Goal: Task Accomplishment & Management: Complete application form

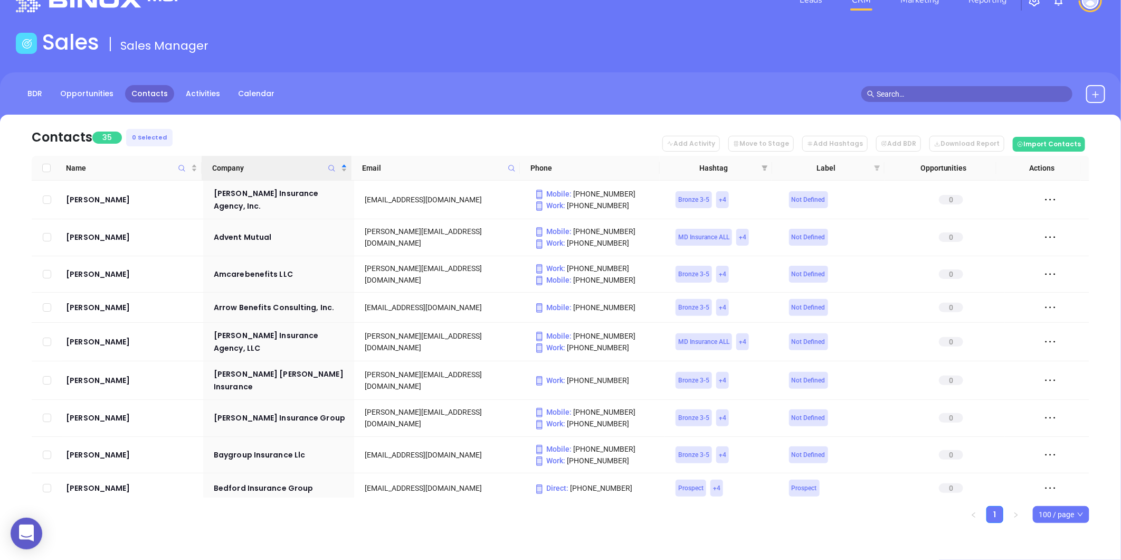
click at [878, 167] on icon "filter" at bounding box center [877, 167] width 6 height 5
click at [763, 165] on icon "filter" at bounding box center [765, 168] width 6 height 6
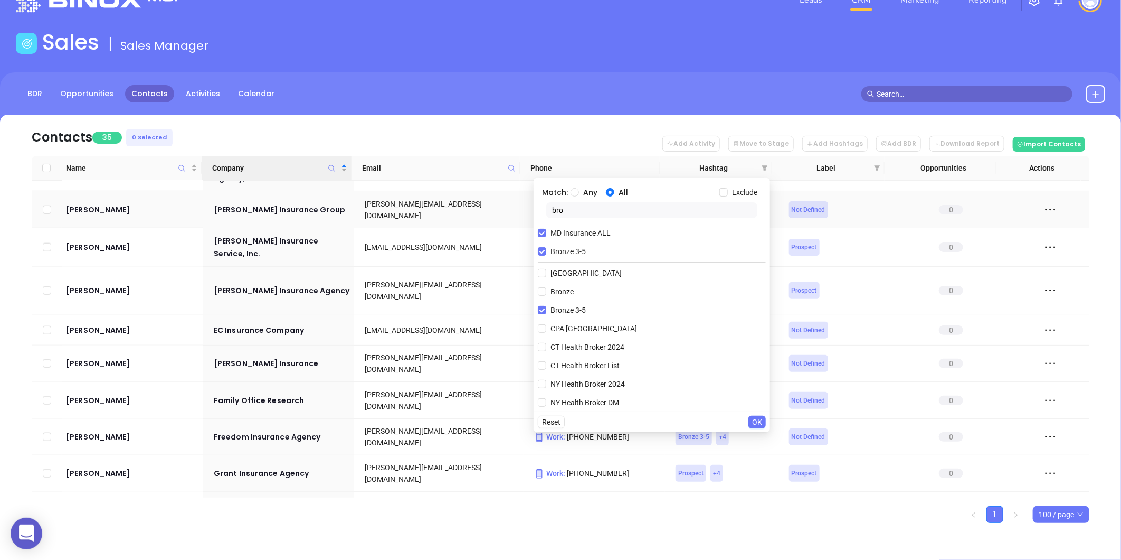
scroll to position [906, 0]
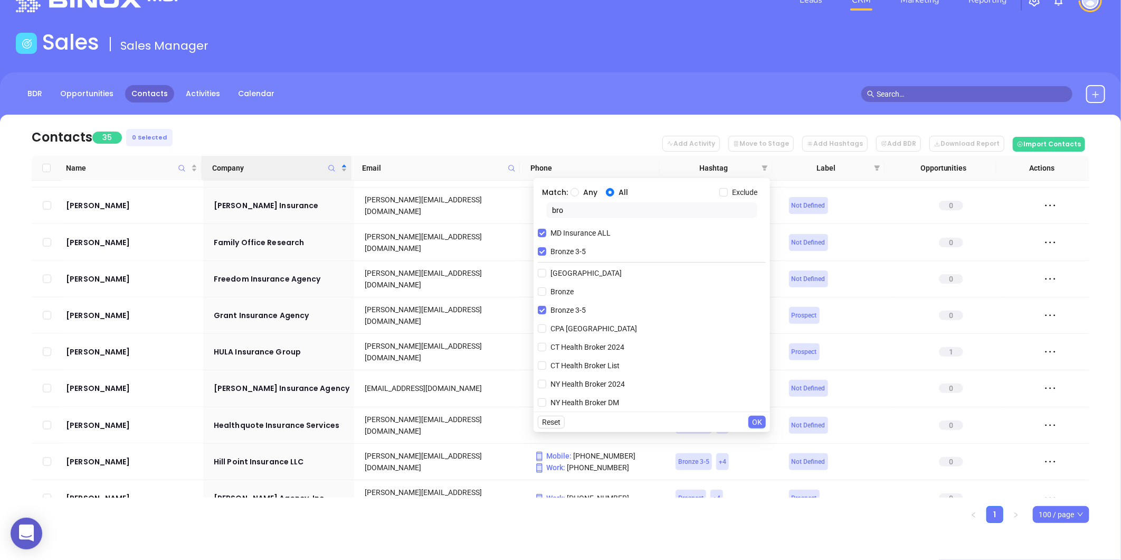
click at [534, 126] on nav "Contacts 35 0 Selected Add Activity Move to Stage Add Hashtags Add BDR Download…" at bounding box center [561, 135] width 1058 height 41
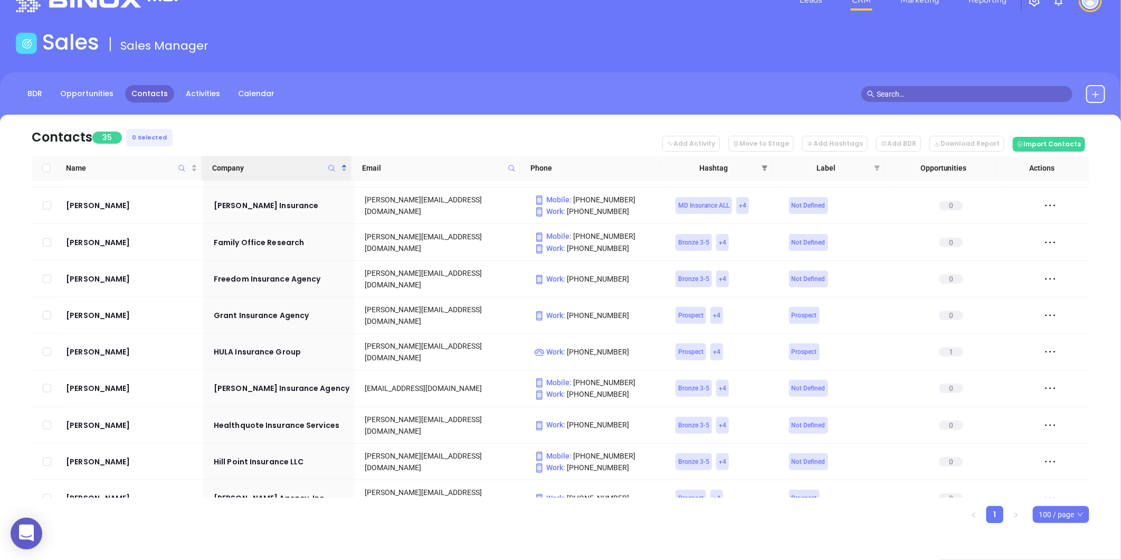
click at [764, 165] on icon "filter" at bounding box center [765, 168] width 6 height 6
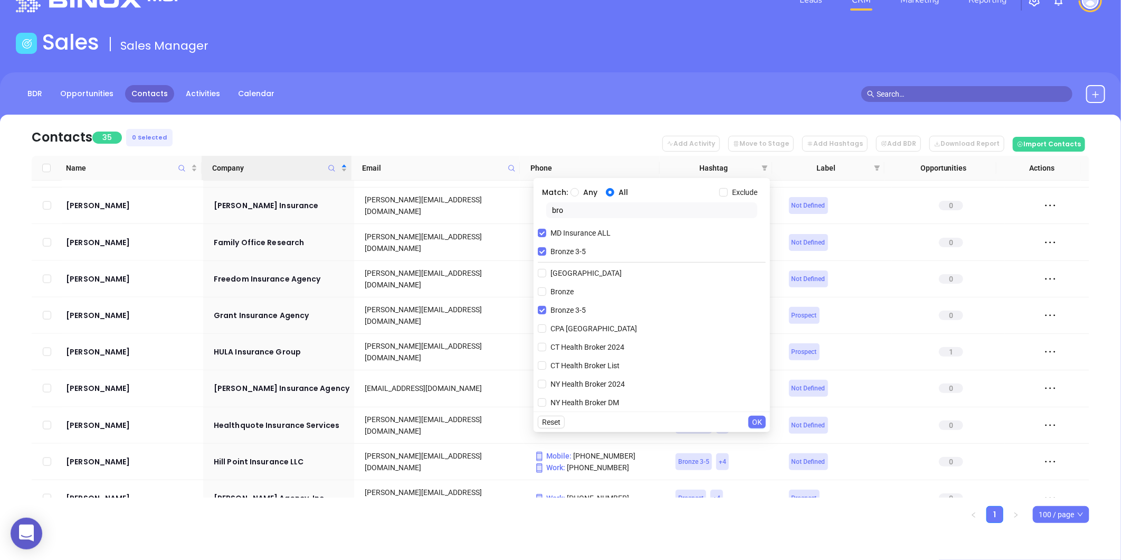
click at [757, 420] on span "OK" at bounding box center [757, 422] width 10 height 12
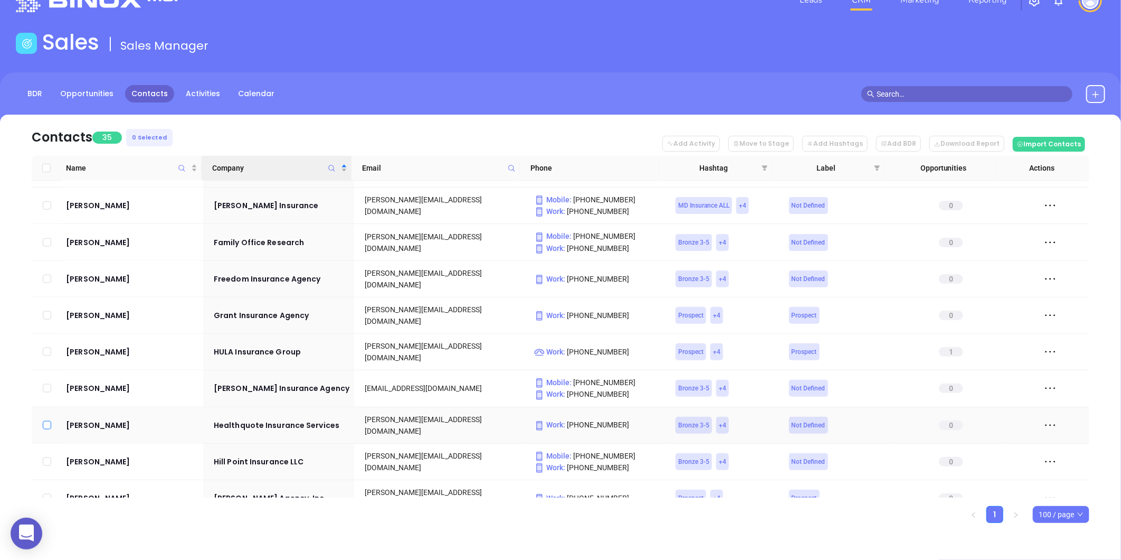
click at [46, 421] on input "checkbox" at bounding box center [47, 425] width 8 height 8
checkbox input "true"
click at [43, 347] on input "checkbox" at bounding box center [47, 351] width 8 height 8
checkbox input "true"
drag, startPoint x: 44, startPoint y: 283, endPoint x: 62, endPoint y: 287, distance: 17.8
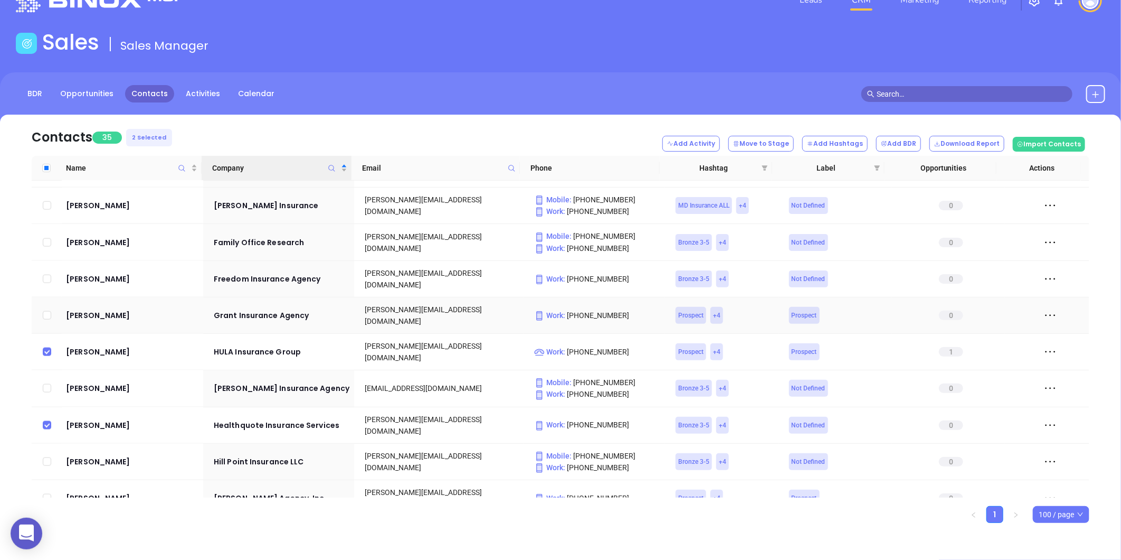
click at [45, 311] on input "checkbox" at bounding box center [47, 315] width 8 height 8
checkbox input "true"
click at [46, 275] on input "checkbox" at bounding box center [47, 279] width 8 height 8
checkbox input "true"
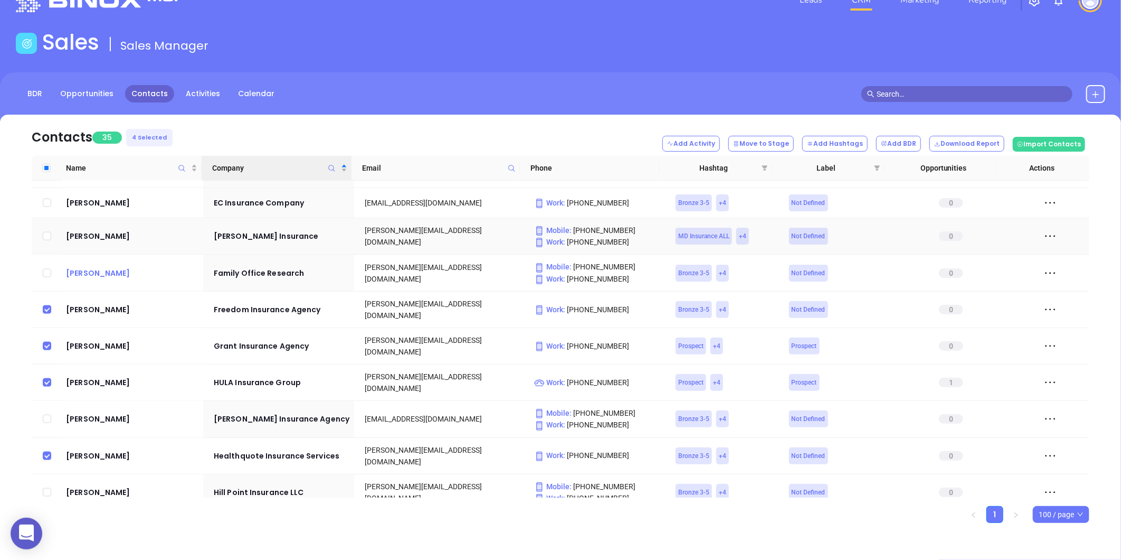
scroll to position [847, 0]
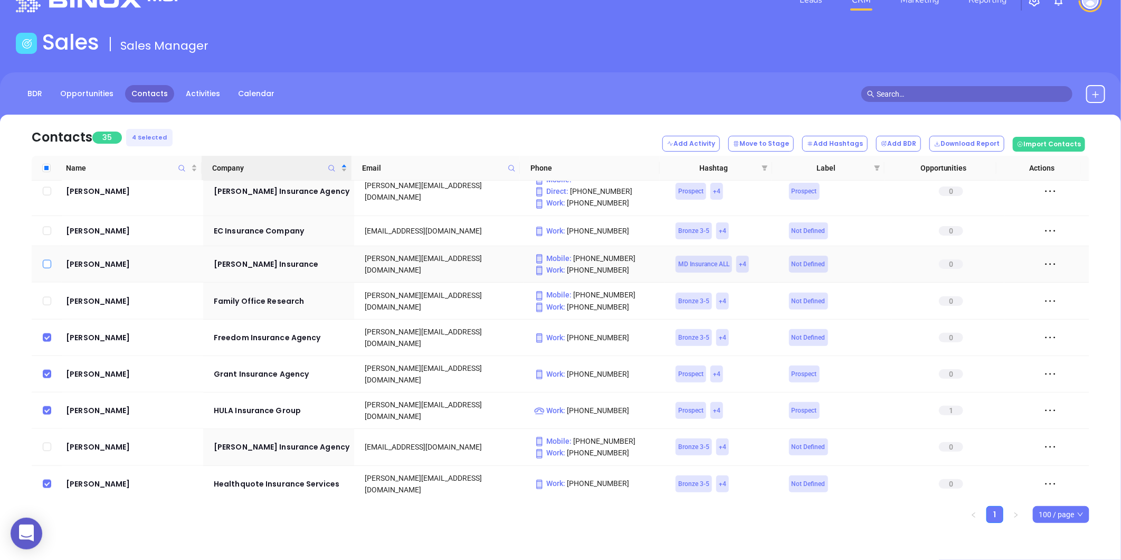
drag, startPoint x: 45, startPoint y: 240, endPoint x: 91, endPoint y: 236, distance: 46.1
click at [46, 260] on input "checkbox" at bounding box center [47, 264] width 8 height 8
checkbox input "true"
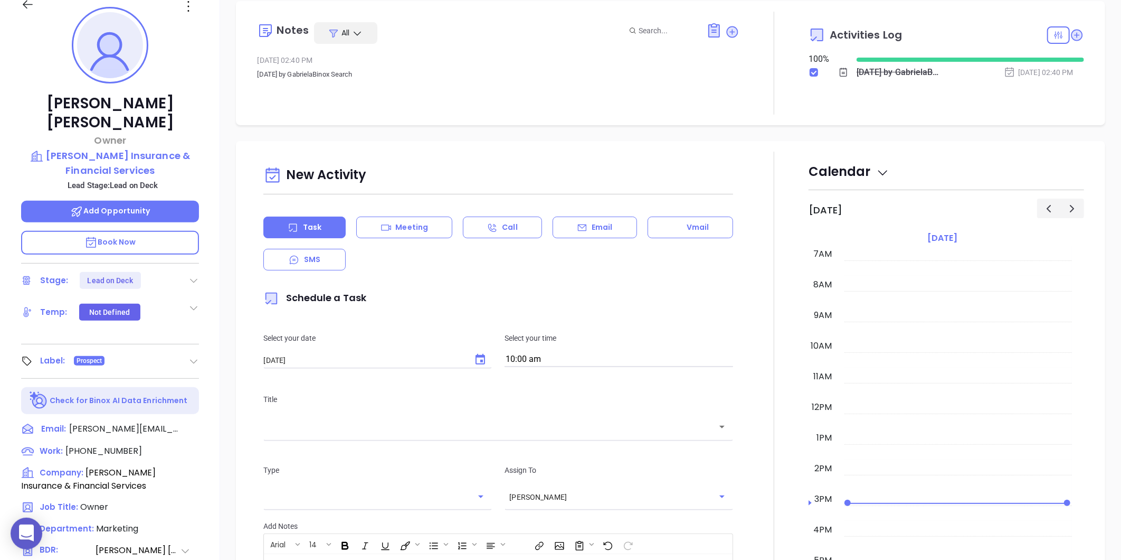
scroll to position [148, 0]
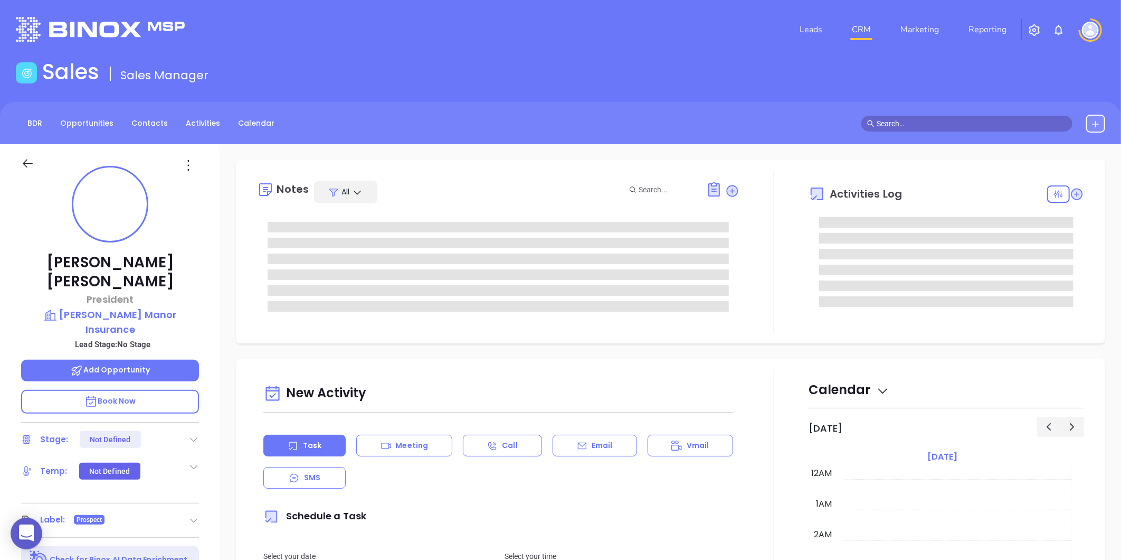
type input "10:00 am"
type input "[DATE]"
type input "Liz Cruz"
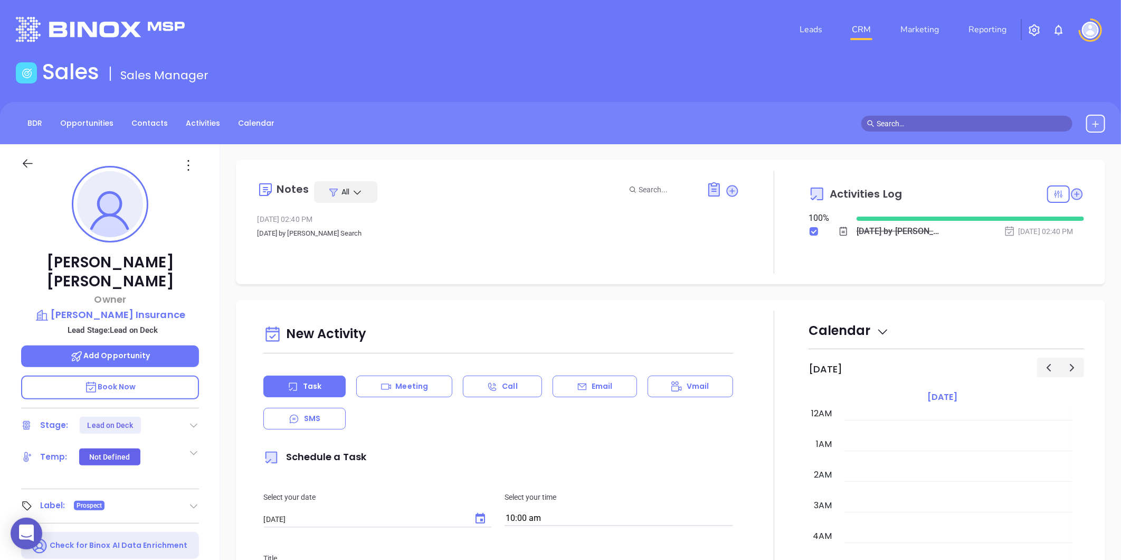
scroll to position [215, 0]
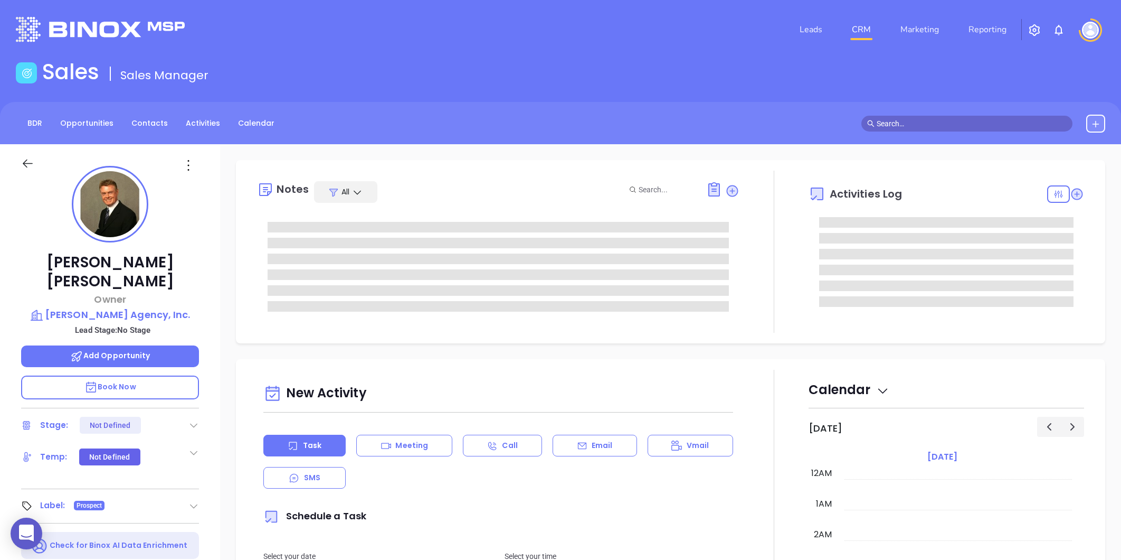
type input "[DATE]"
type input "[PERSON_NAME]"
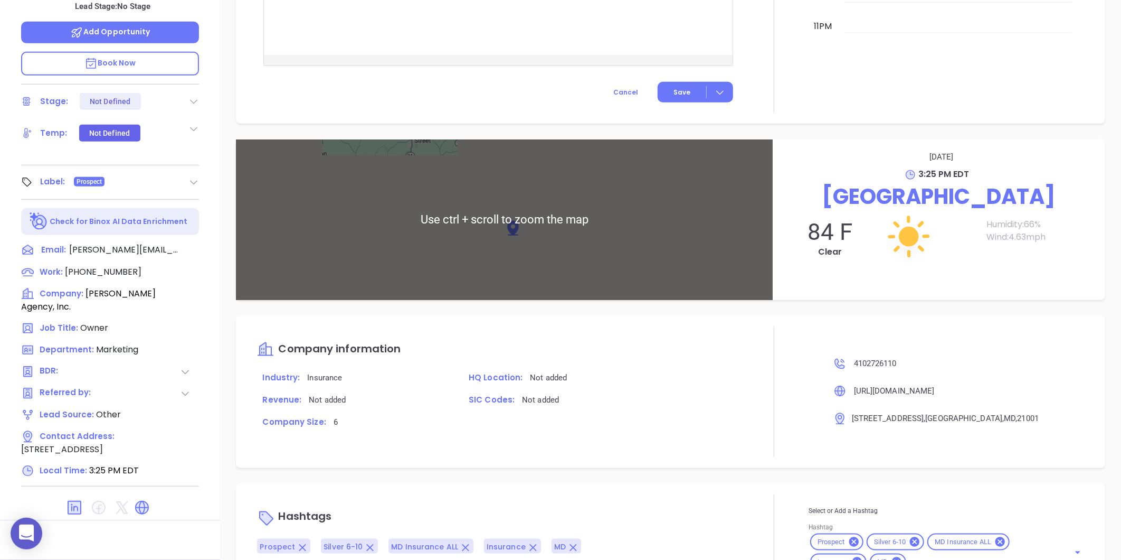
scroll to position [510, 0]
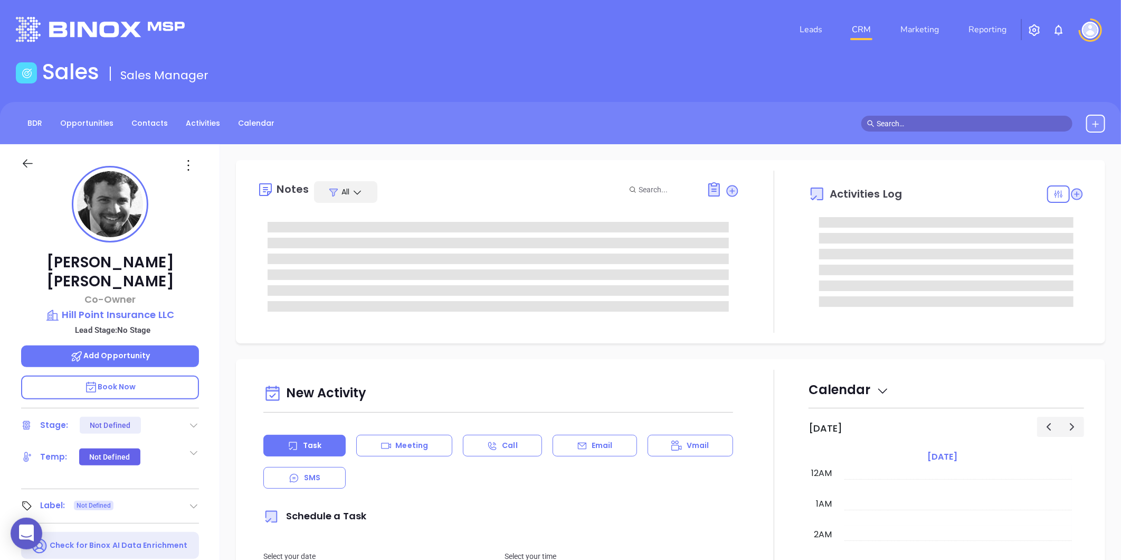
type input "[DATE]"
type input "[PERSON_NAME]"
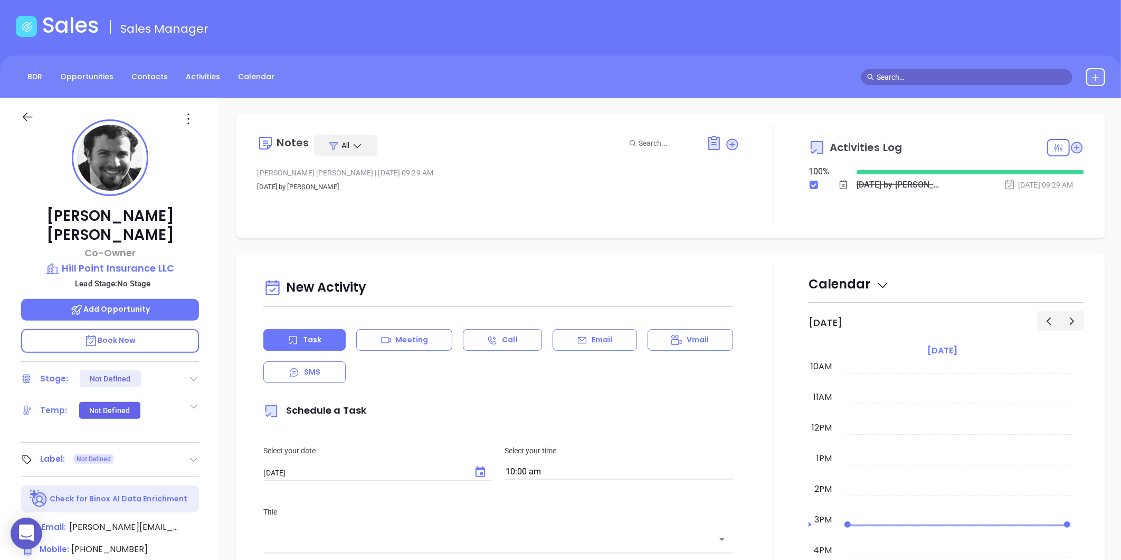
scroll to position [30, 0]
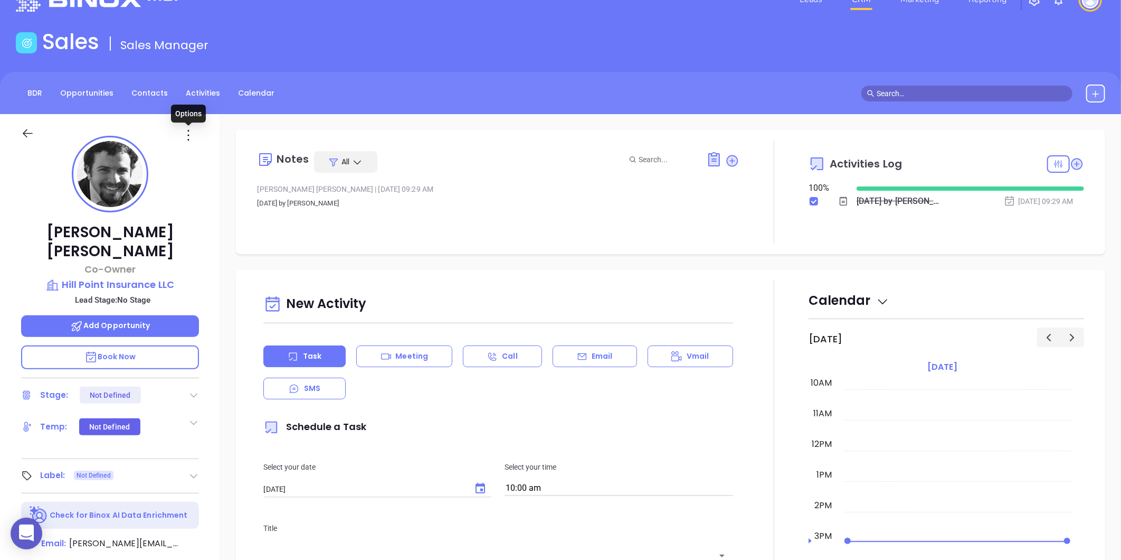
click at [186, 134] on icon at bounding box center [188, 135] width 17 height 17
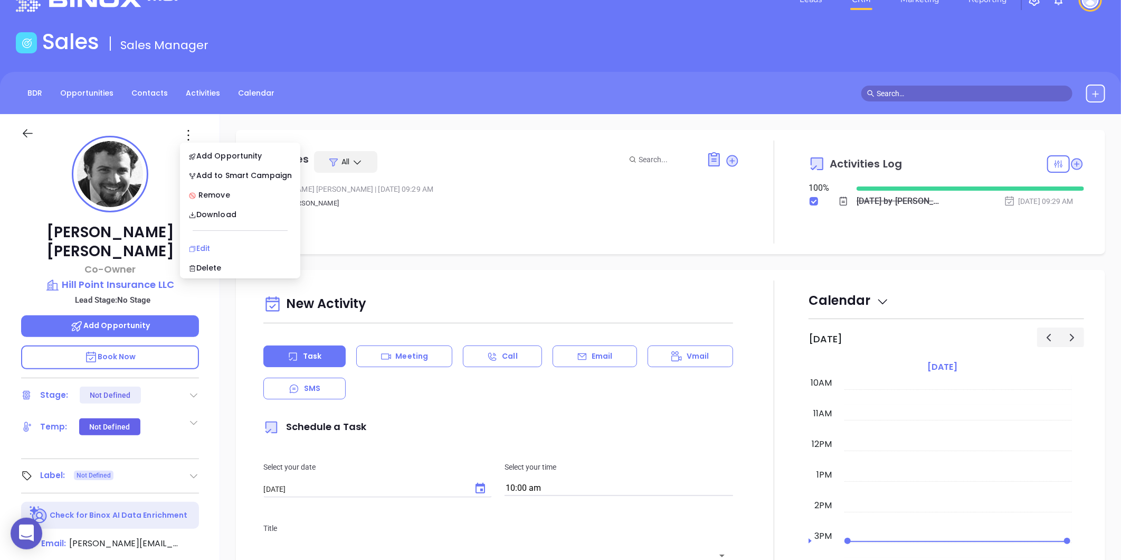
click at [207, 250] on div "Edit" at bounding box center [239, 248] width 103 height 12
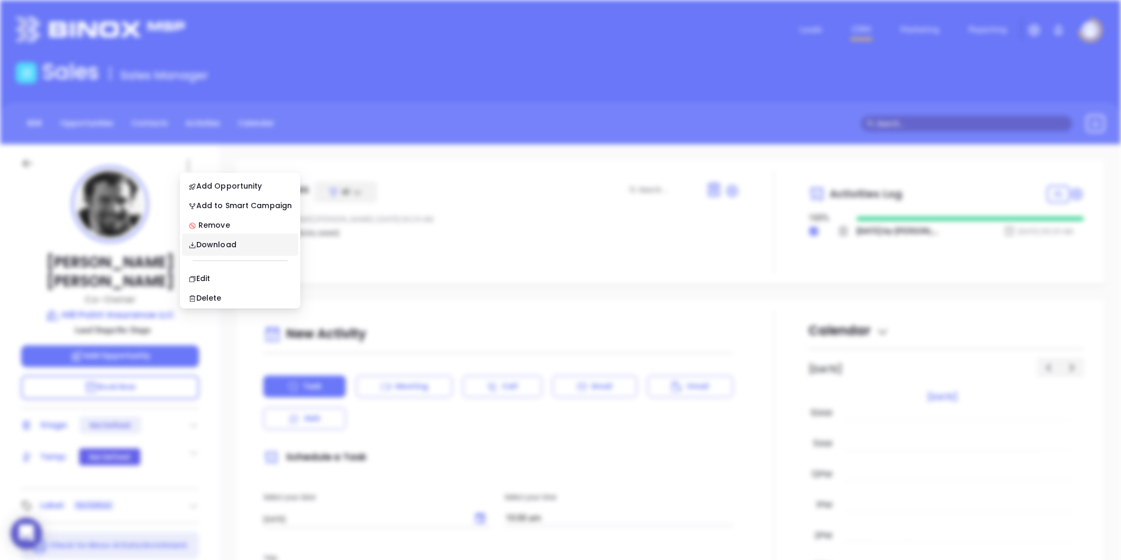
scroll to position [0, 0]
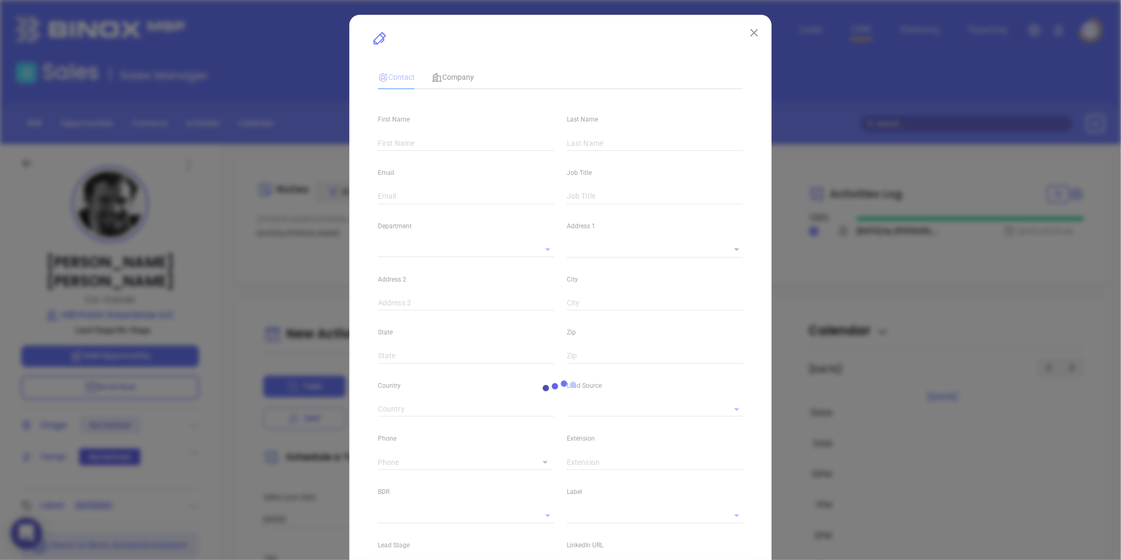
type input "Adam"
type input "Knoll"
type input "adam@hillpointonline.com"
type input "Co-Owner"
type input "1"
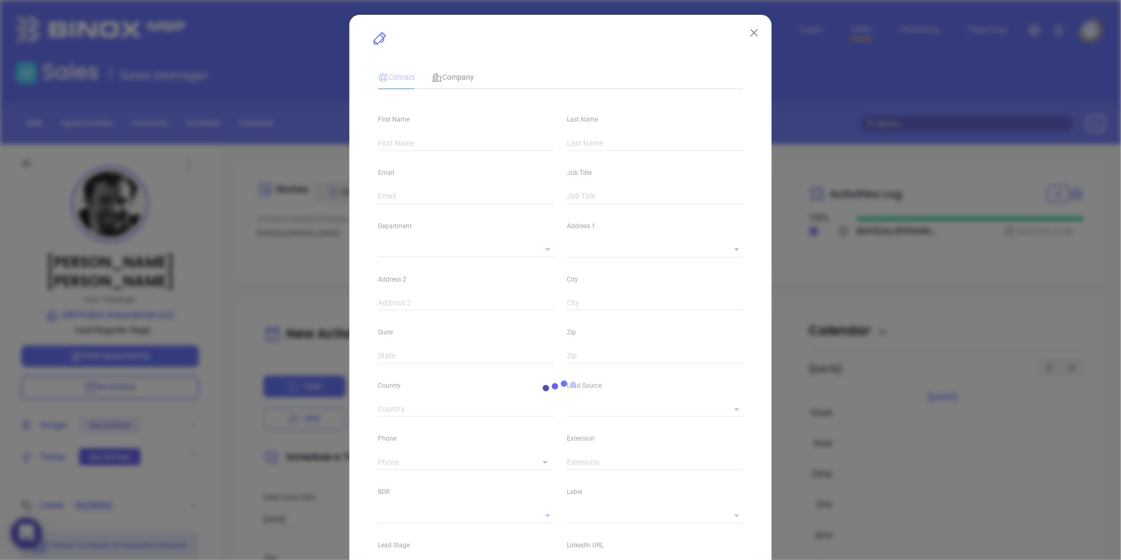
type input "www.linkedin.com/in/hillpointinsurance/"
type input "Marketing"
type input "Binox"
type input "undefined undefined"
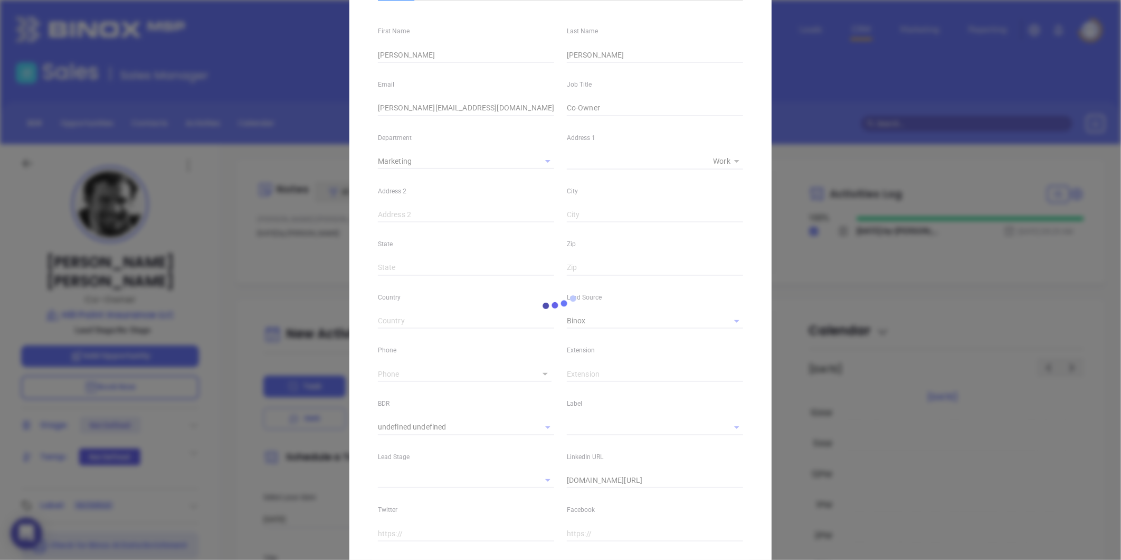
scroll to position [210, 0]
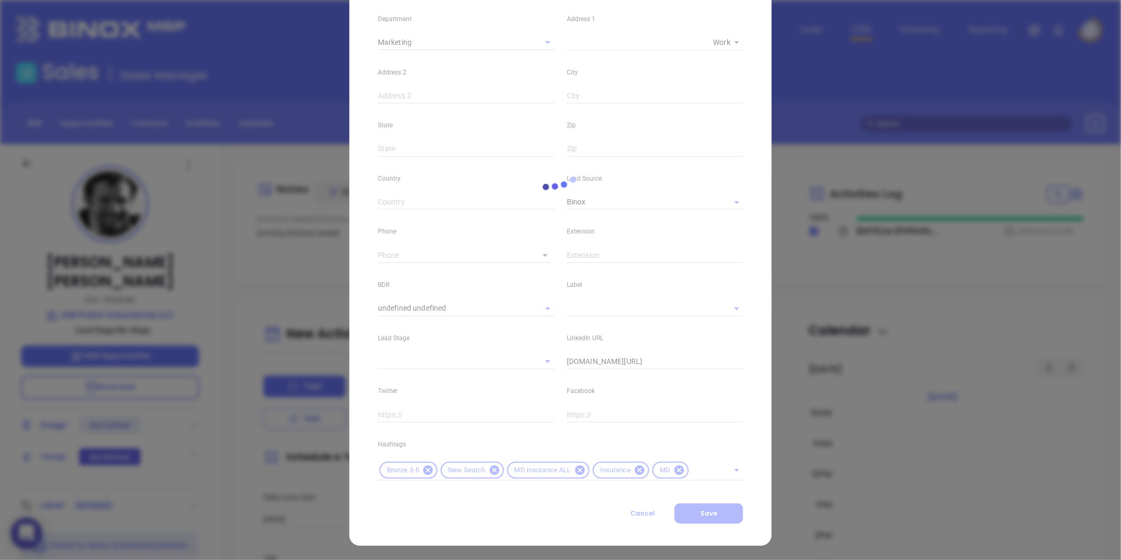
type input "(410) 779-9272"
type input "1"
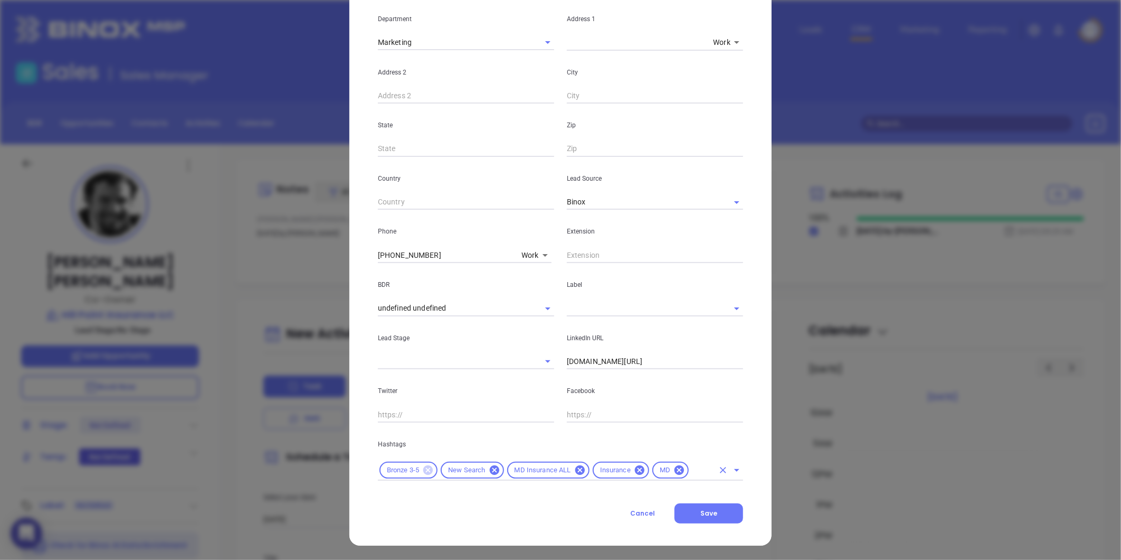
click at [426, 470] on icon at bounding box center [428, 470] width 10 height 10
click at [636, 470] on input "text" at bounding box center [671, 470] width 84 height 13
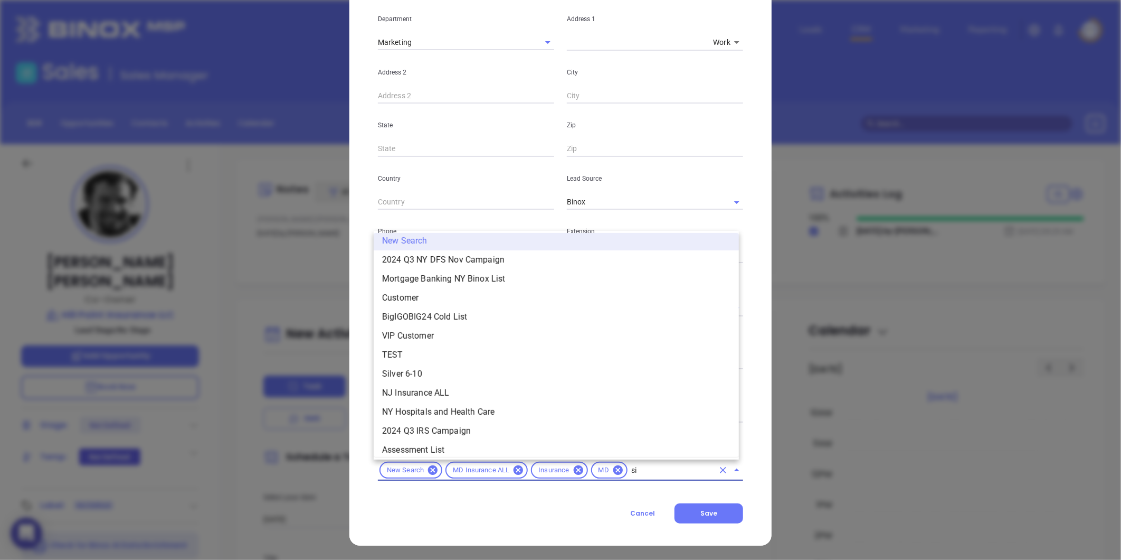
scroll to position [0, 0]
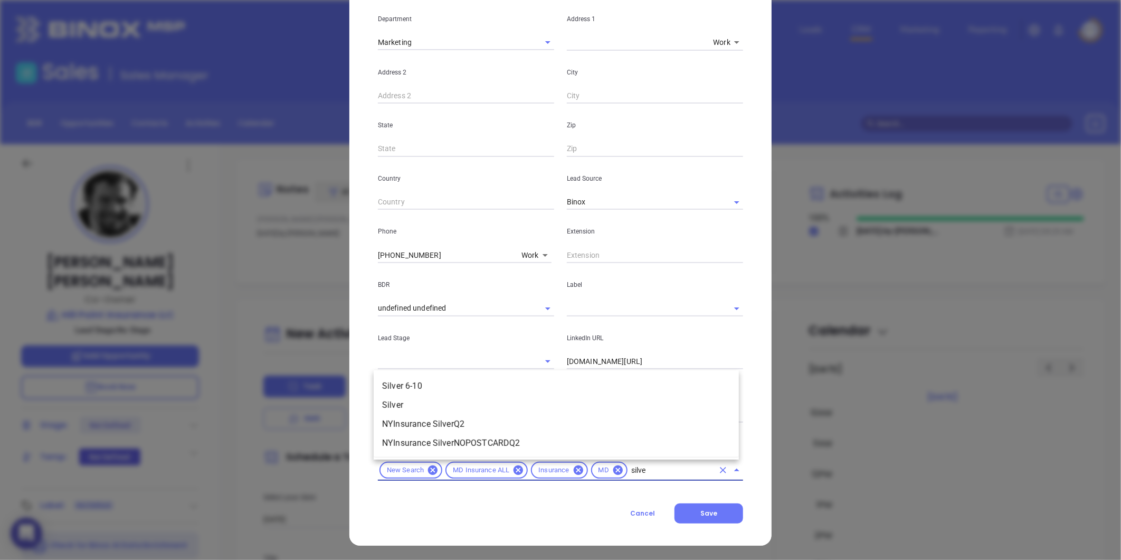
type input "silver"
click at [449, 378] on li "Silver 6-10" at bounding box center [556, 385] width 365 height 19
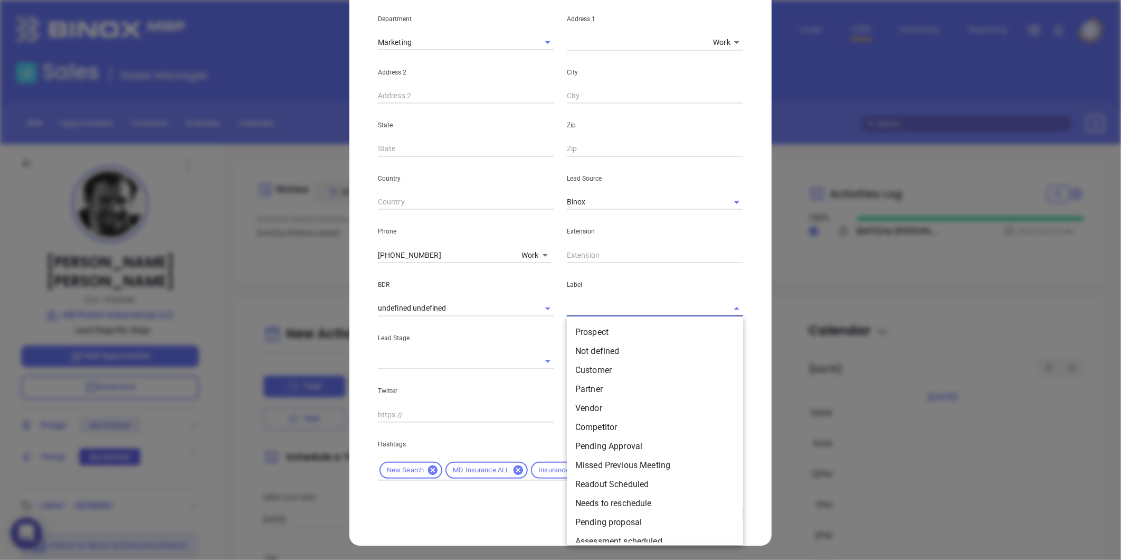
click at [579, 310] on input "text" at bounding box center [640, 307] width 147 height 15
drag, startPoint x: 592, startPoint y: 330, endPoint x: 581, endPoint y: 324, distance: 12.8
click at [592, 330] on li "Prospect" at bounding box center [655, 332] width 176 height 19
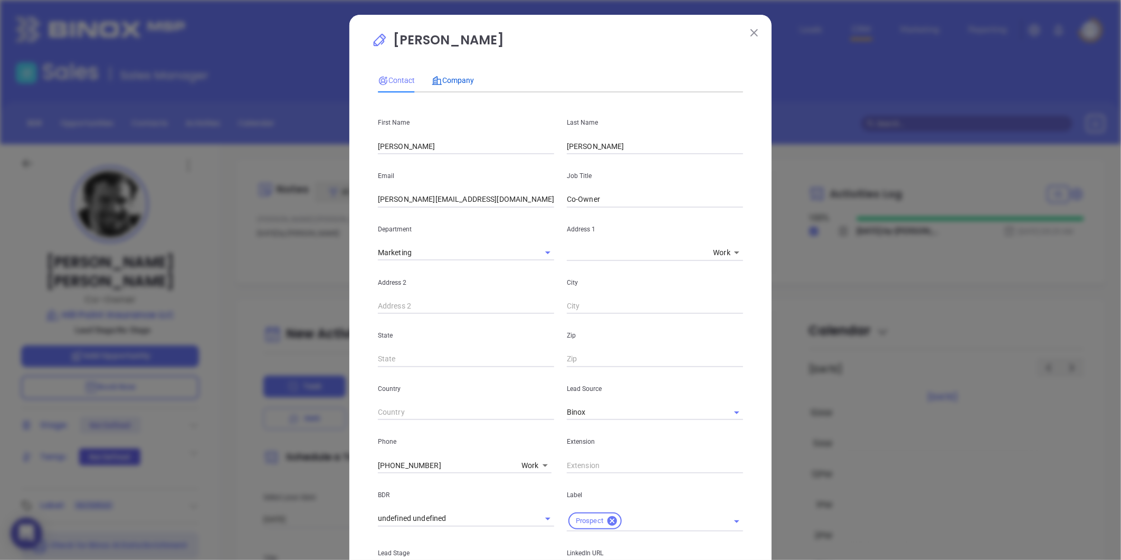
click at [457, 74] on div "Company" at bounding box center [453, 80] width 42 height 12
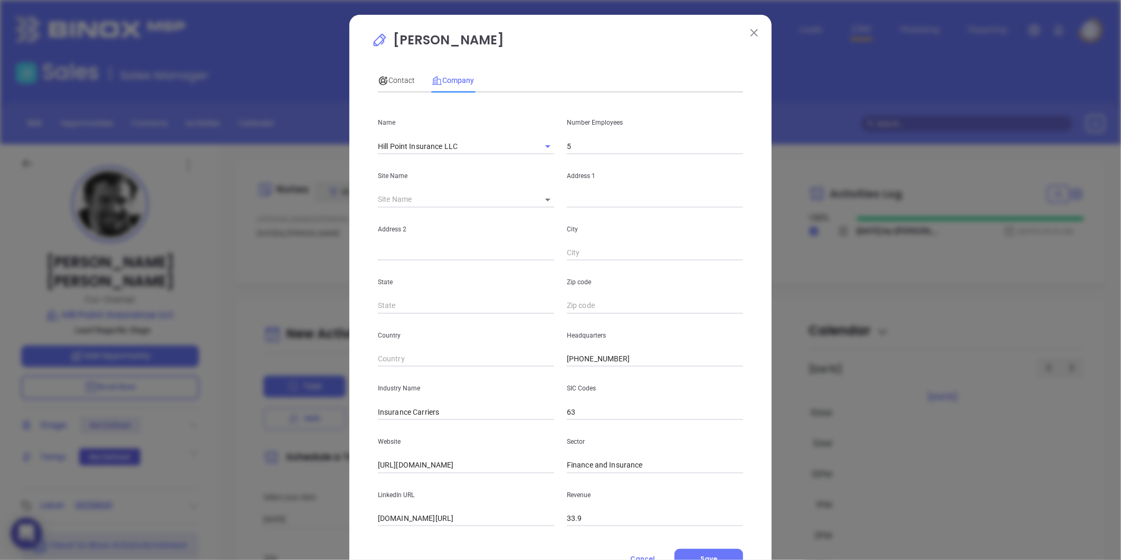
scroll to position [46, 0]
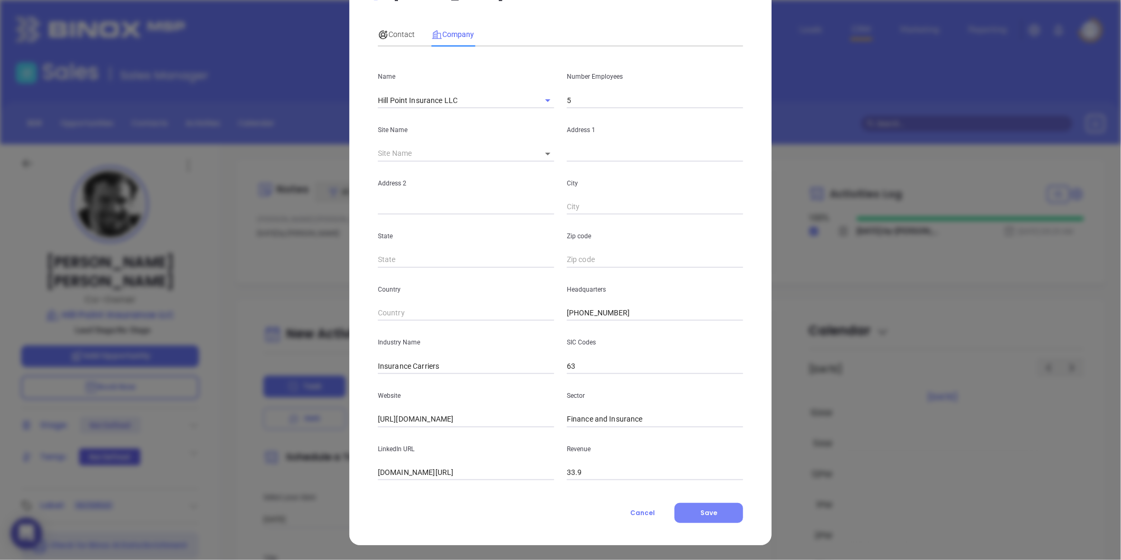
drag, startPoint x: 703, startPoint y: 513, endPoint x: 710, endPoint y: 503, distance: 11.4
click at [704, 506] on button "Save" at bounding box center [709, 513] width 69 height 20
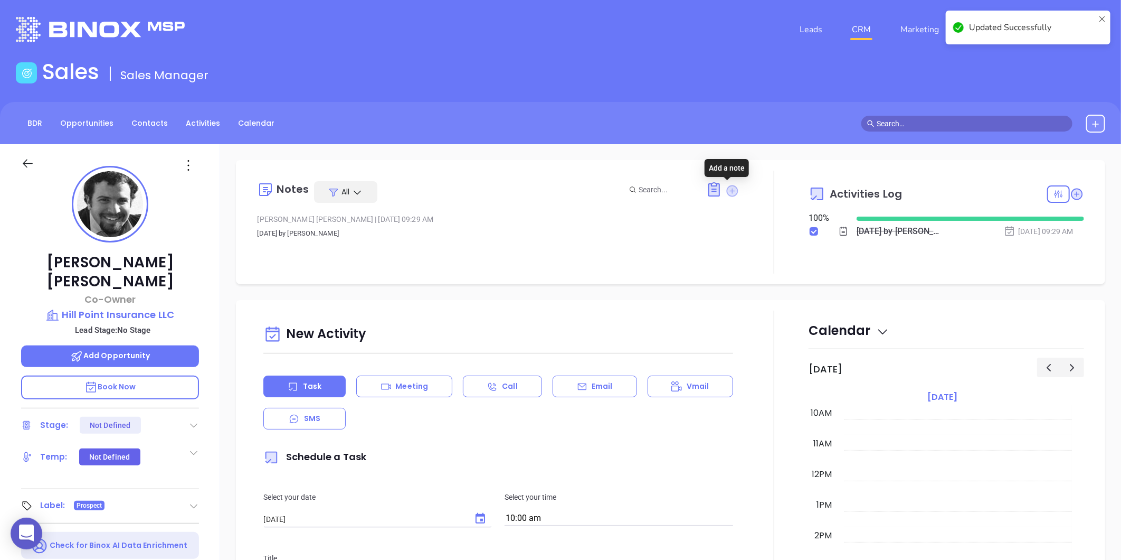
click at [727, 191] on icon at bounding box center [733, 191] width 12 height 12
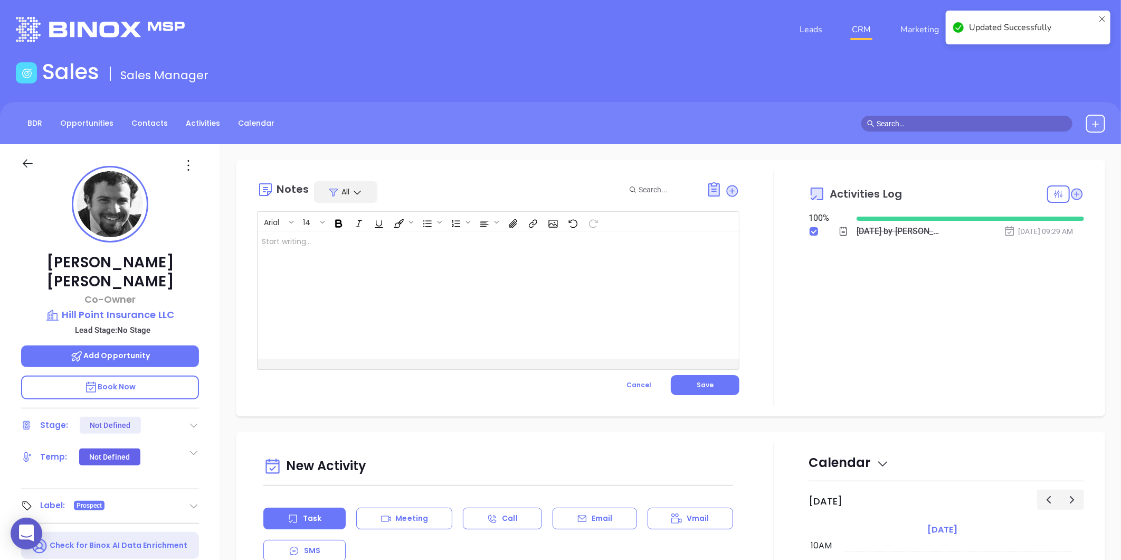
click at [352, 252] on div at bounding box center [482, 295] width 448 height 127
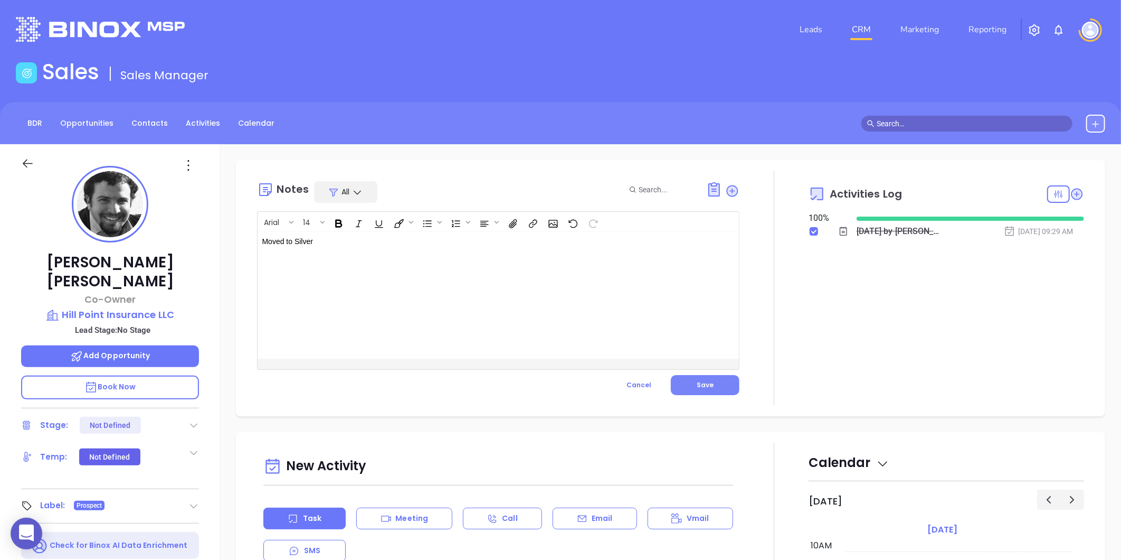
click at [697, 385] on span "Save" at bounding box center [705, 384] width 17 height 9
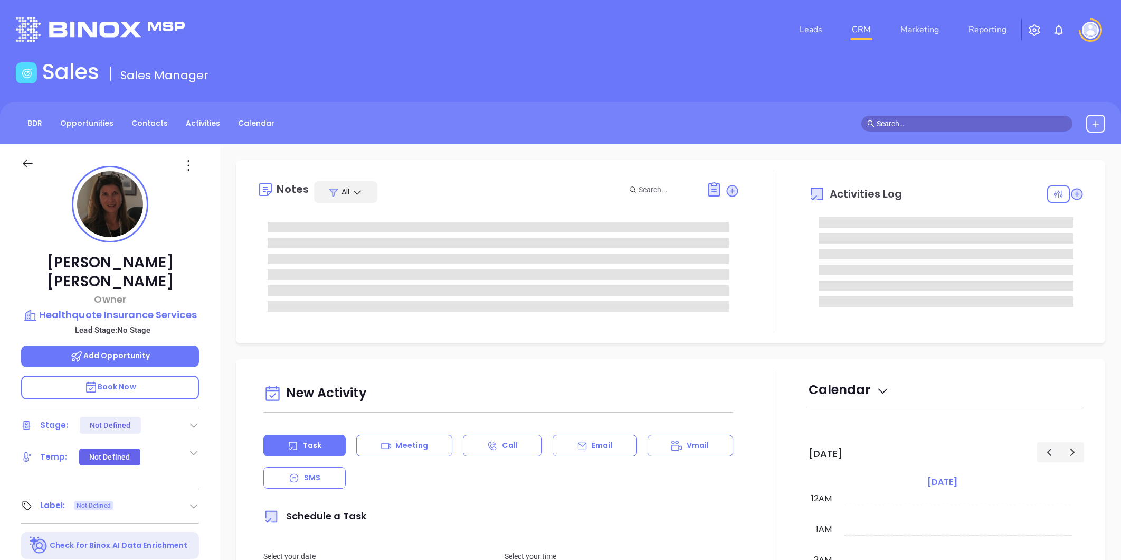
type input "[PERSON_NAME]"
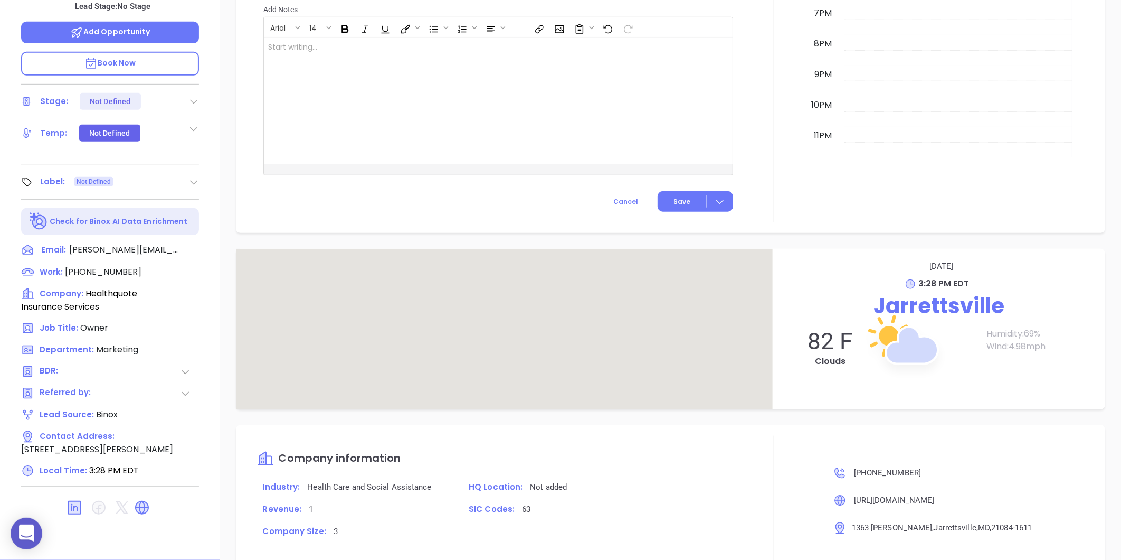
scroll to position [510, 0]
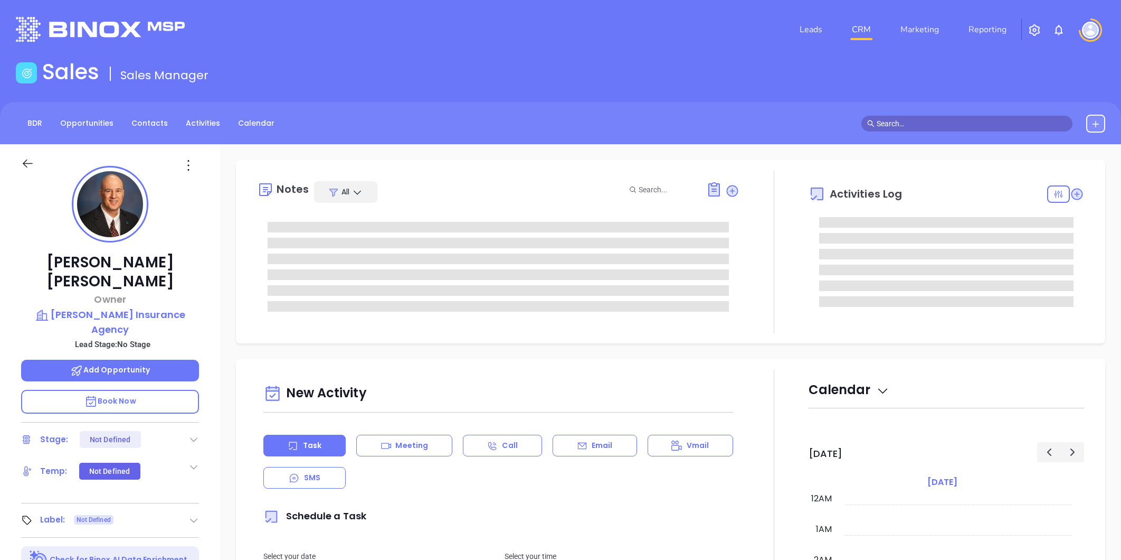
type input "[PERSON_NAME]"
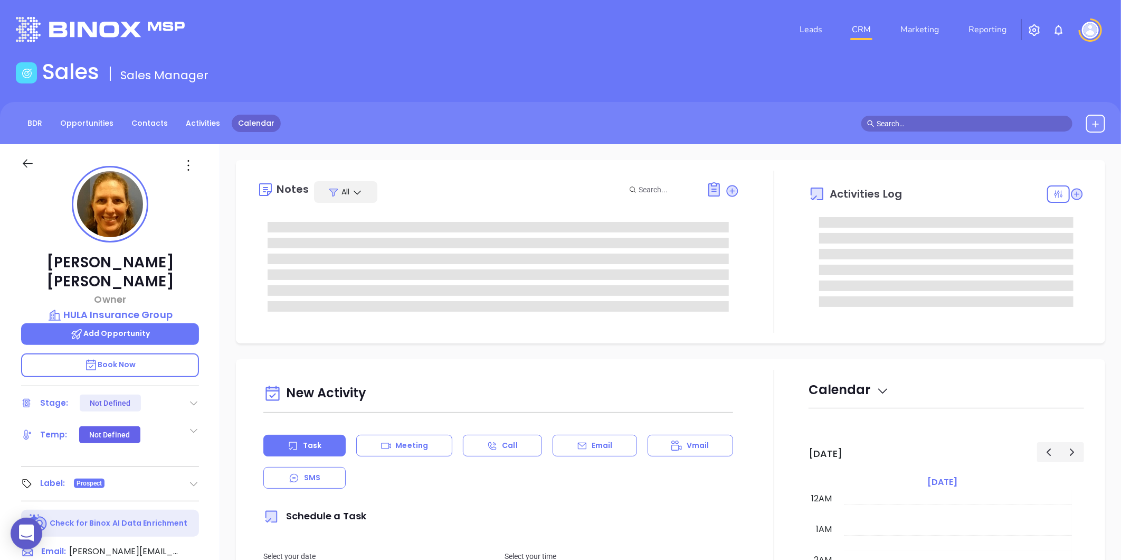
type input "[DATE]"
type input "[PERSON_NAME]"
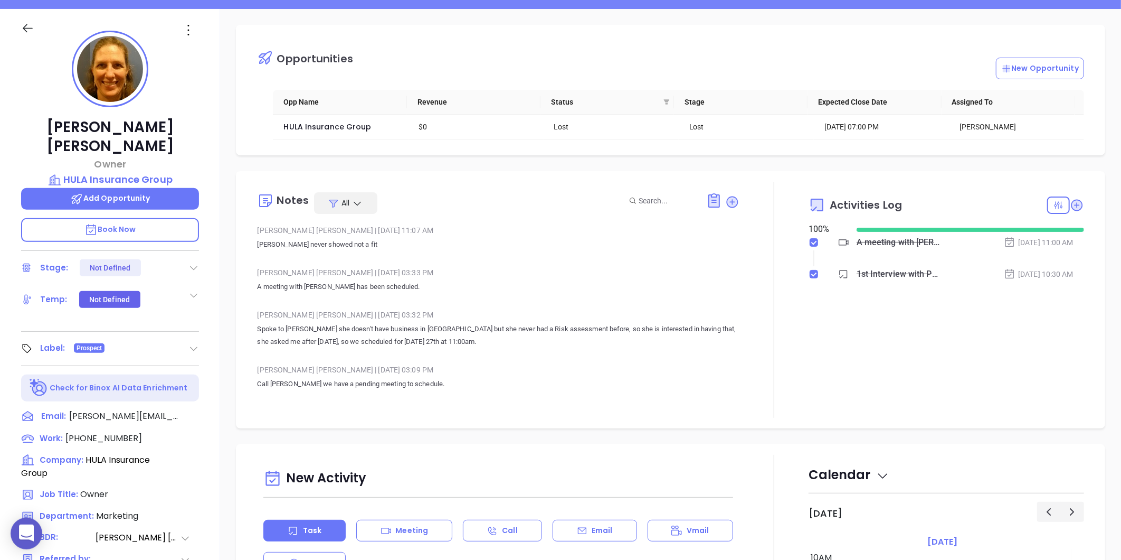
scroll to position [0, 0]
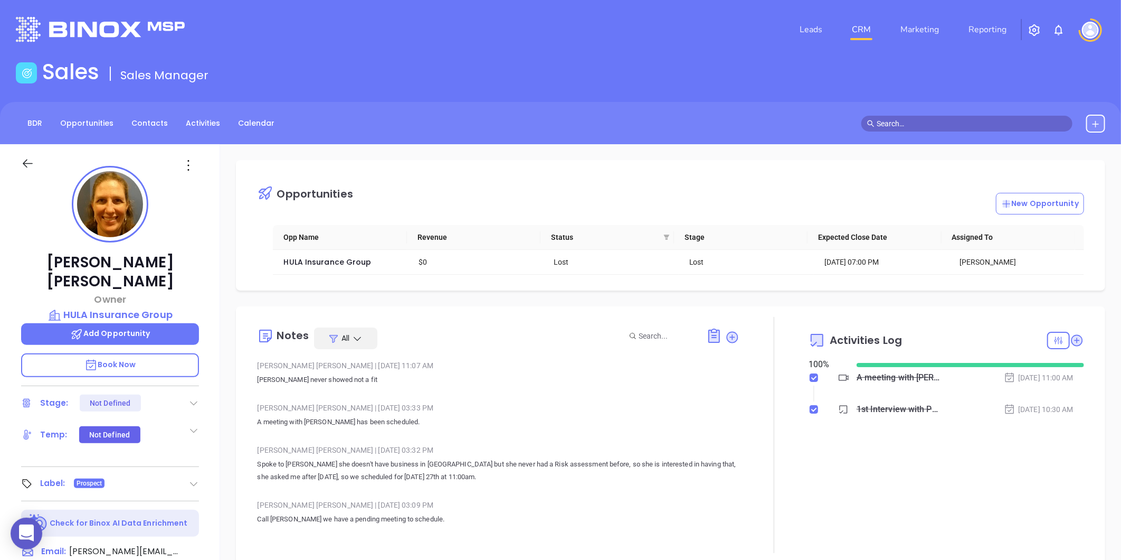
click at [193, 165] on icon at bounding box center [188, 165] width 17 height 17
click at [202, 279] on div "Edit" at bounding box center [239, 278] width 103 height 12
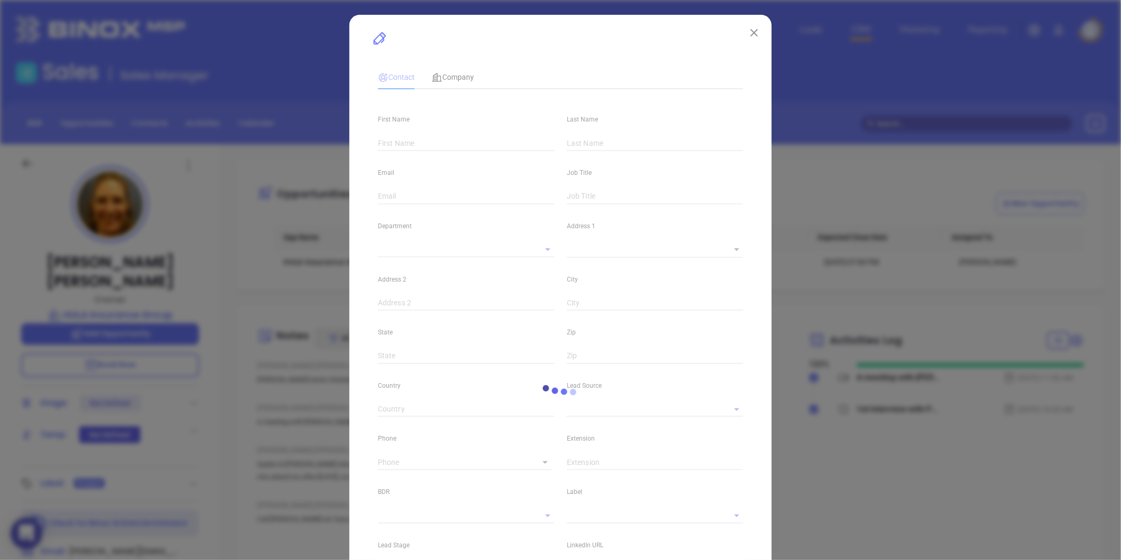
type input "Cathy"
type input "Dittman"
type input "cathy@hulainsurancegroup.com"
type input "Owner"
type textarea "6700 Alexander Bell Drive"
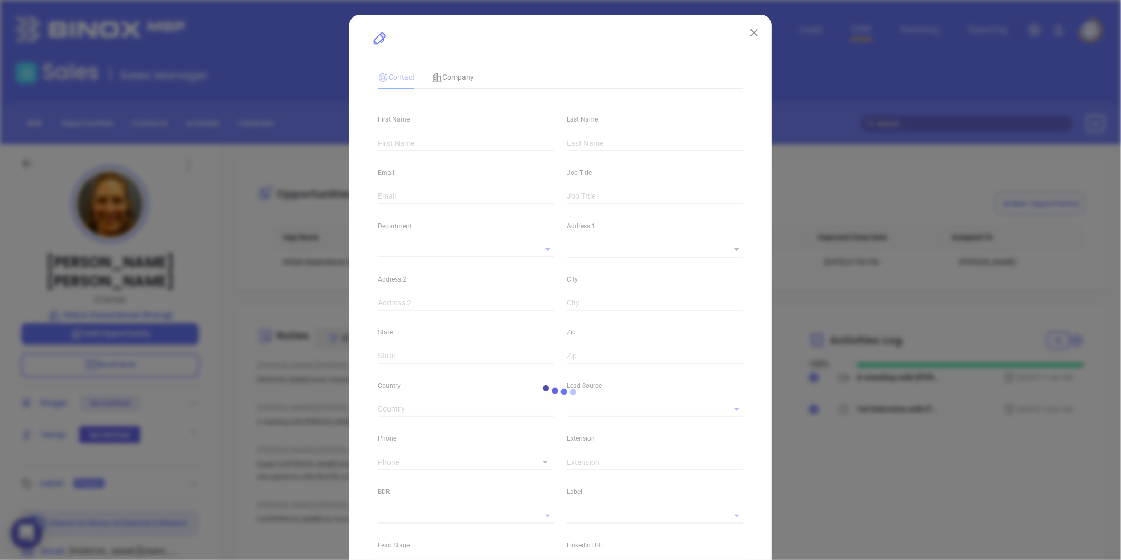
type input "1"
type input "Suite 200-212"
type input "Columbia"
type input "Maryland"
type input "21046"
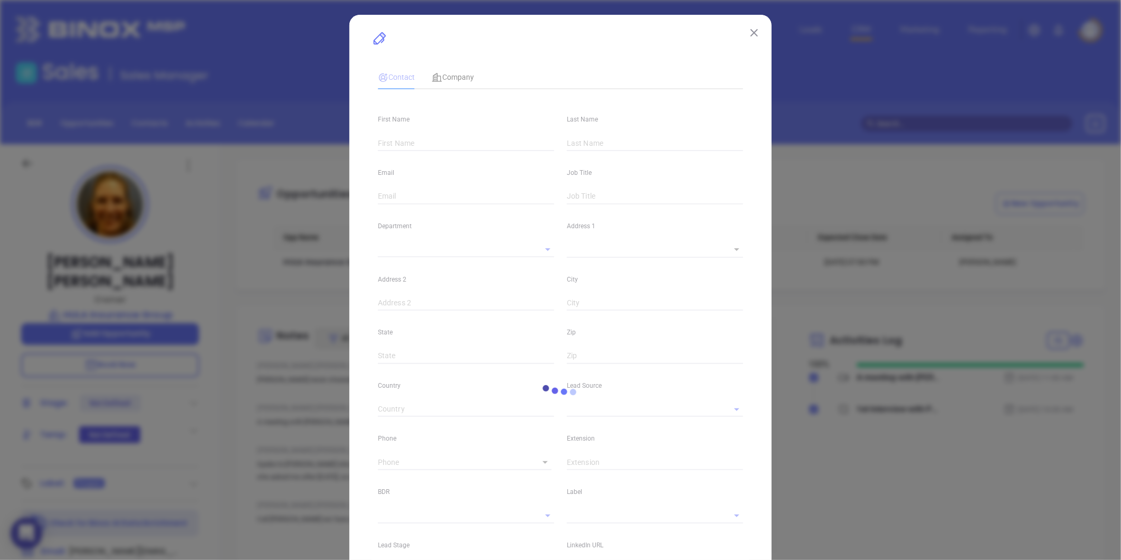
type input "United States"
type input "www.linkedin.com/in/cathy-dittman-32534179"
type input "Marketing"
type input "Website Reveal"
type input "Richard Blatt"
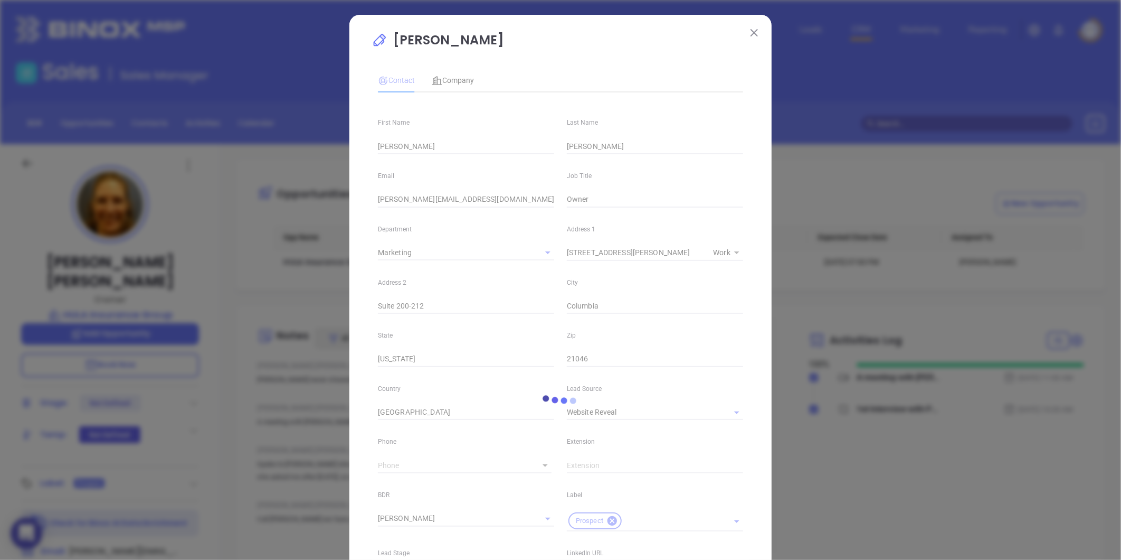
type input "(301) 477-8001"
type input "1"
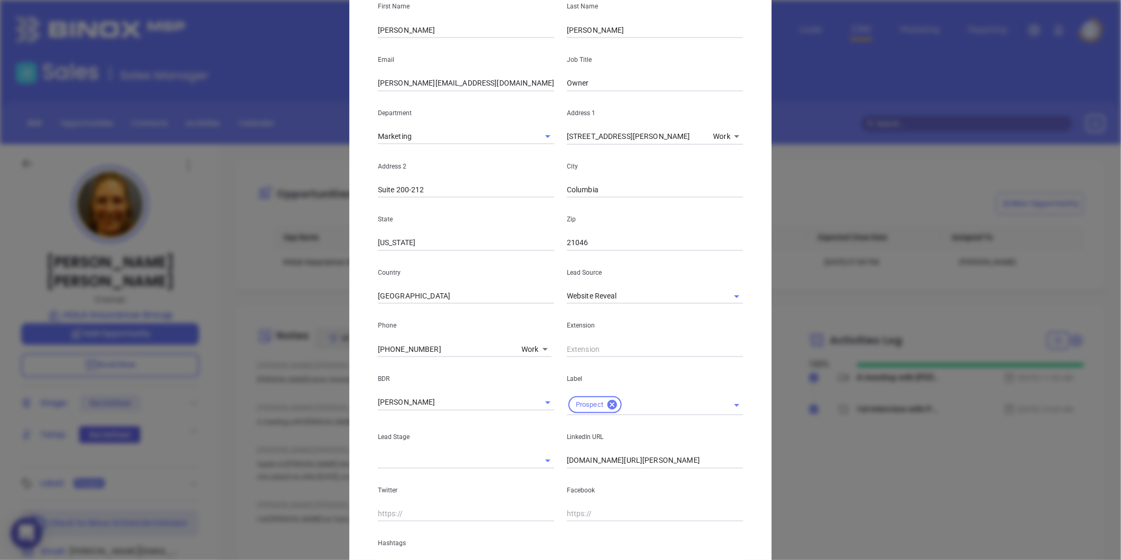
scroll to position [215, 0]
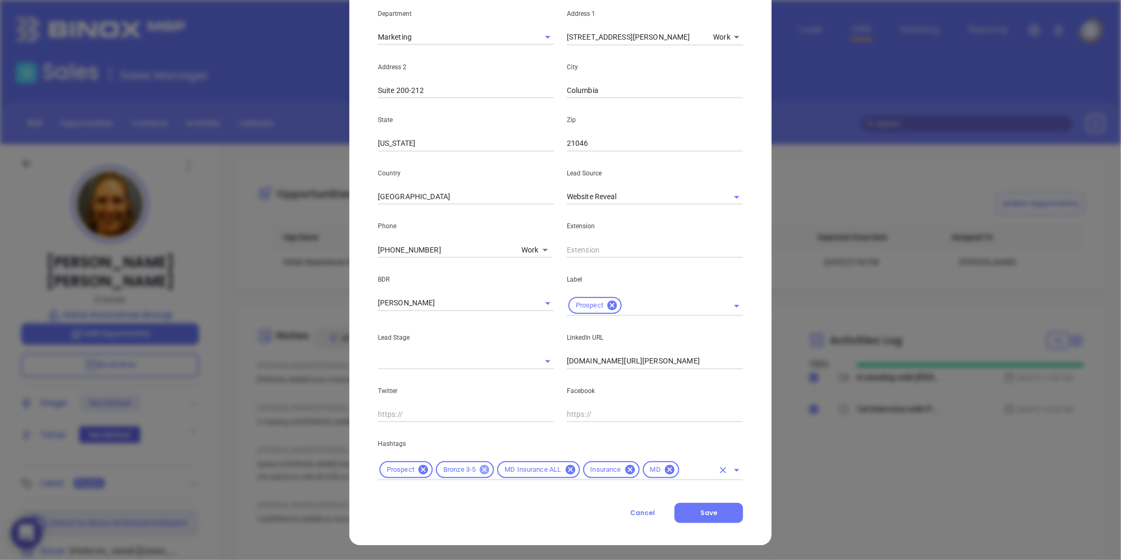
drag, startPoint x: 479, startPoint y: 467, endPoint x: 498, endPoint y: 464, distance: 19.4
click at [480, 467] on icon at bounding box center [485, 470] width 10 height 10
click at [627, 467] on input "text" at bounding box center [667, 469] width 94 height 13
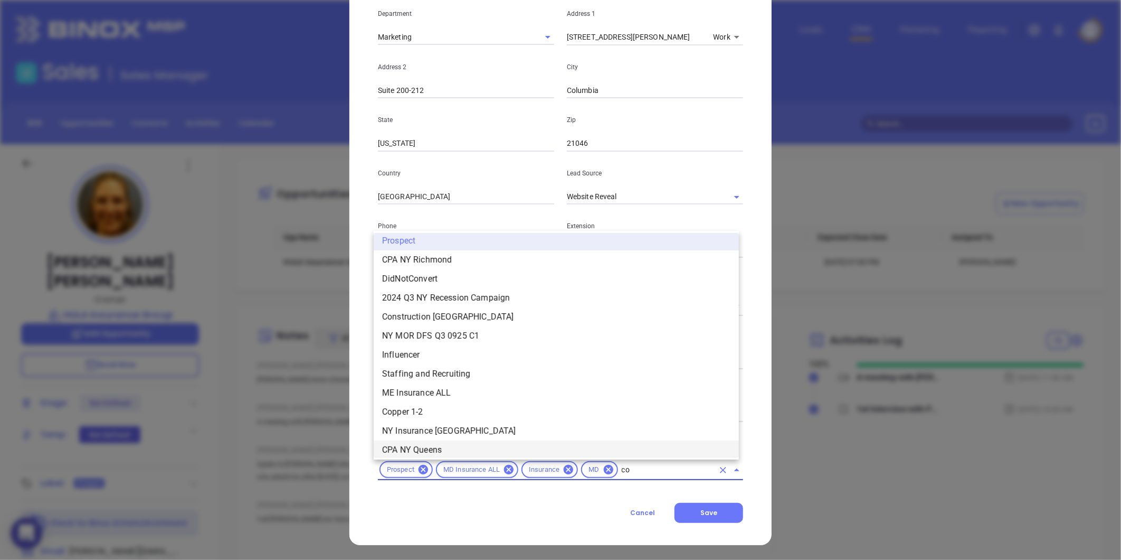
scroll to position [0, 0]
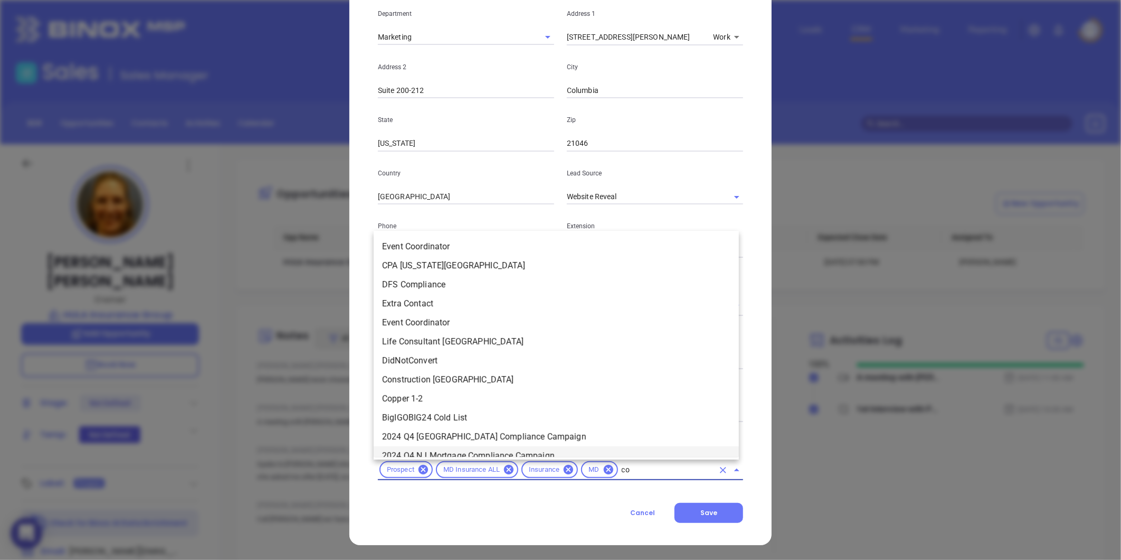
type input "cop"
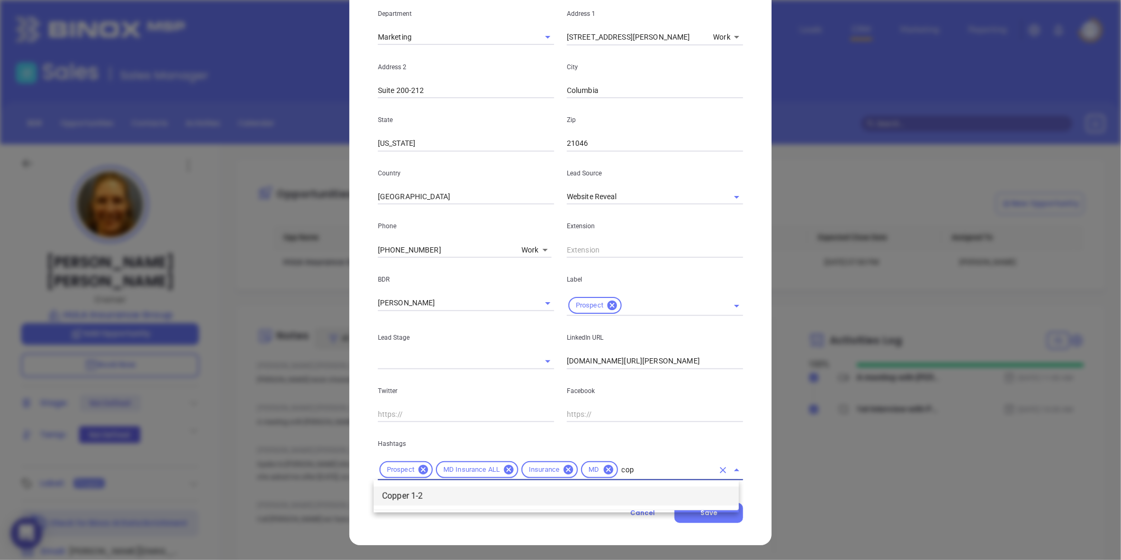
drag, startPoint x: 439, startPoint y: 493, endPoint x: 484, endPoint y: 481, distance: 46.2
click at [440, 493] on li "Copper 1-2" at bounding box center [556, 495] width 365 height 19
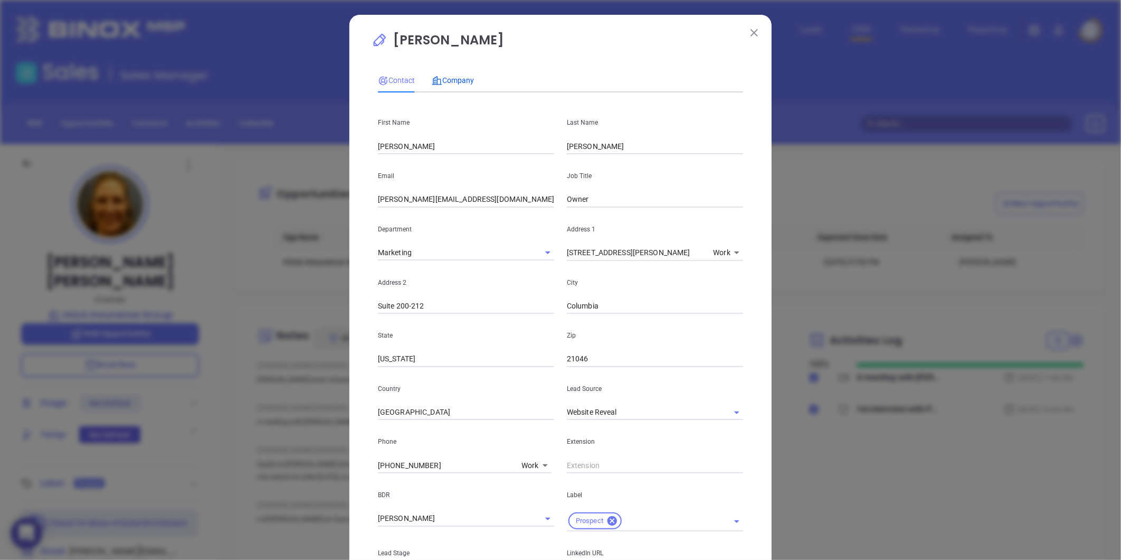
click at [455, 78] on span "Company" at bounding box center [453, 80] width 42 height 8
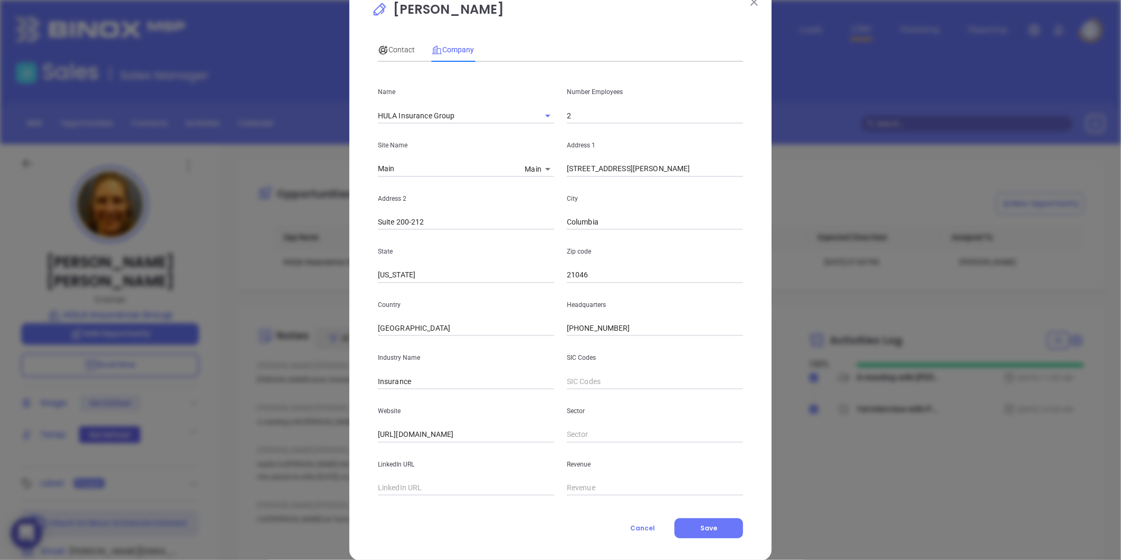
scroll to position [46, 0]
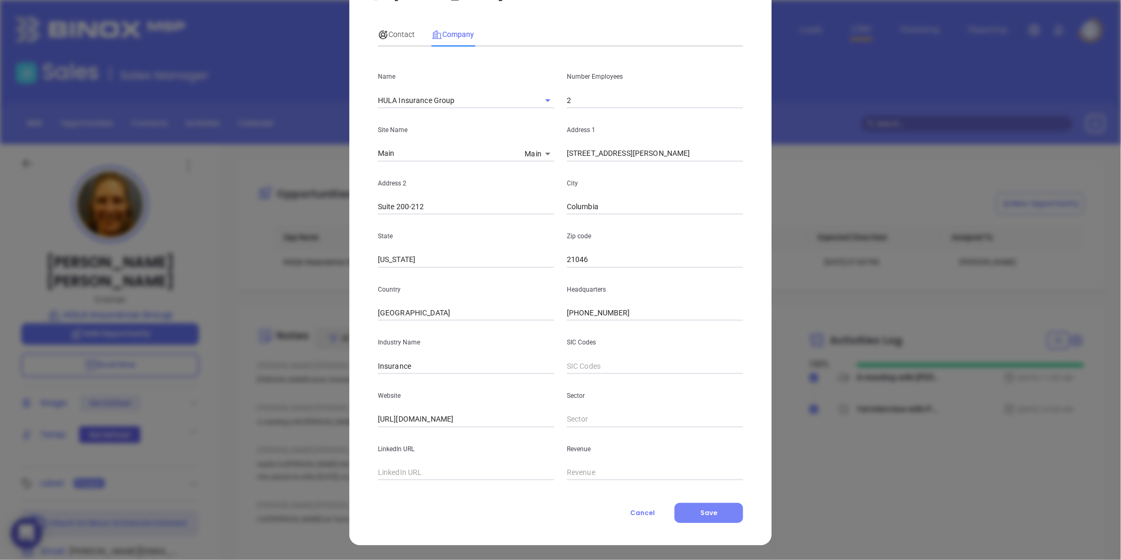
click at [702, 514] on span "Save" at bounding box center [709, 512] width 17 height 9
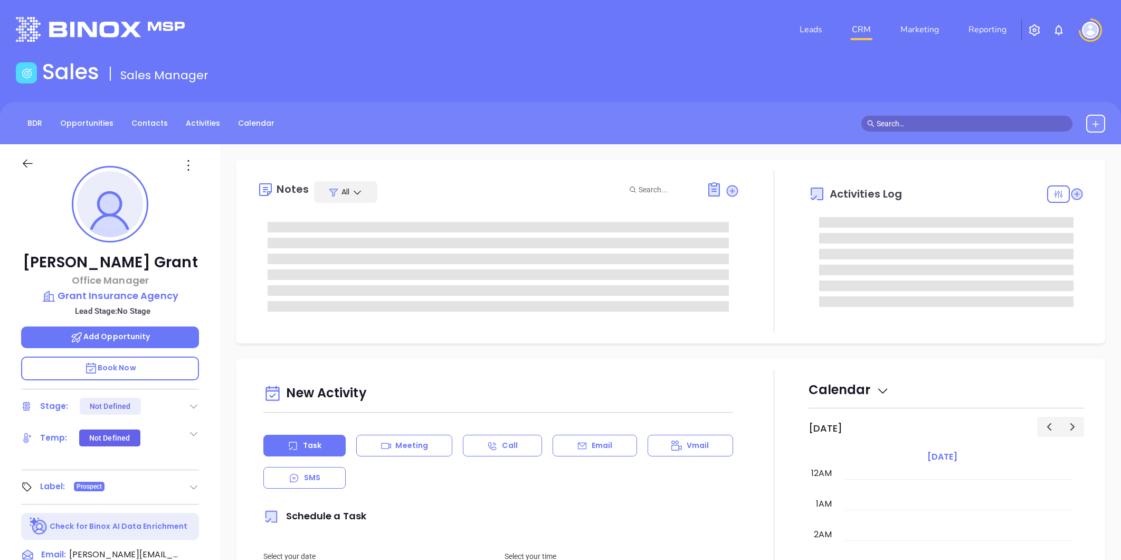
type input "[PERSON_NAME]"
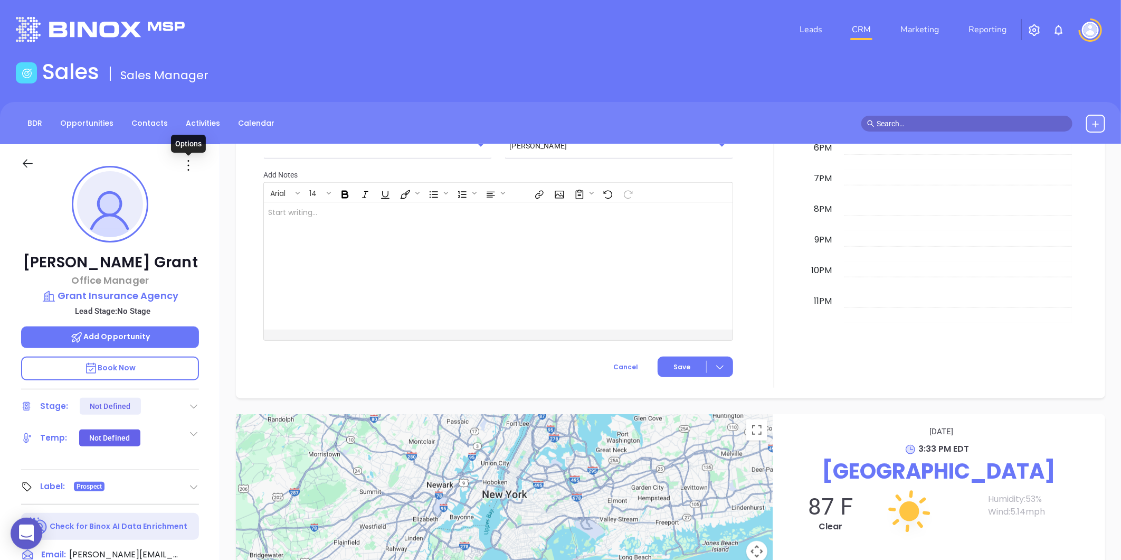
click at [185, 159] on icon at bounding box center [188, 165] width 17 height 17
click at [199, 276] on div "Edit" at bounding box center [239, 278] width 103 height 12
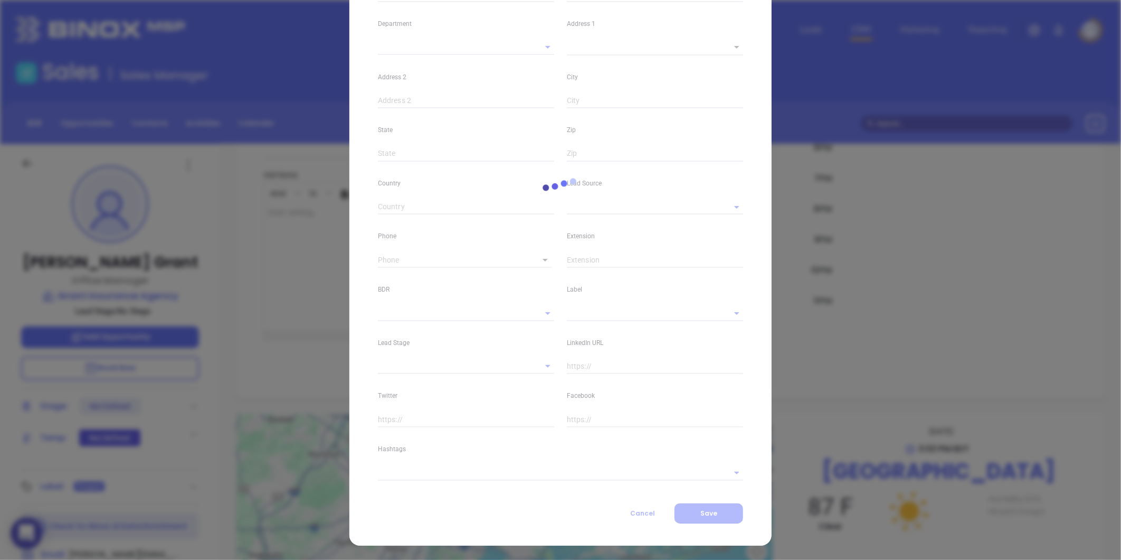
type input "[PERSON_NAME]"
type input "Grant"
type input "[PERSON_NAME][EMAIL_ADDRESS][DOMAIN_NAME]"
type input "Office Manager"
type input "1"
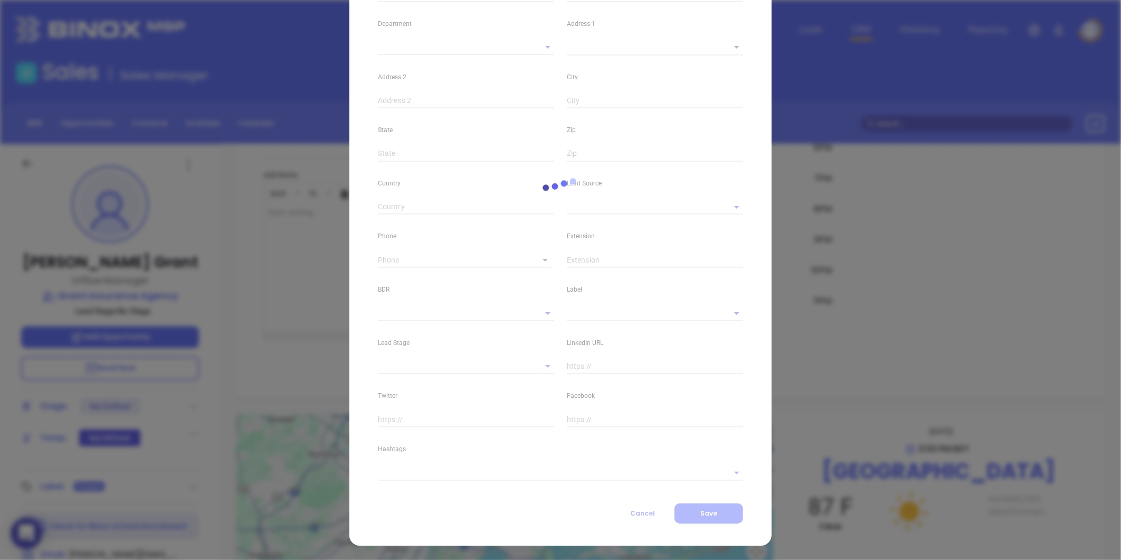
type input "[DOMAIN_NAME][URL][PERSON_NAME]"
type input "Marketing"
type input "Other"
type input "undefined undefined"
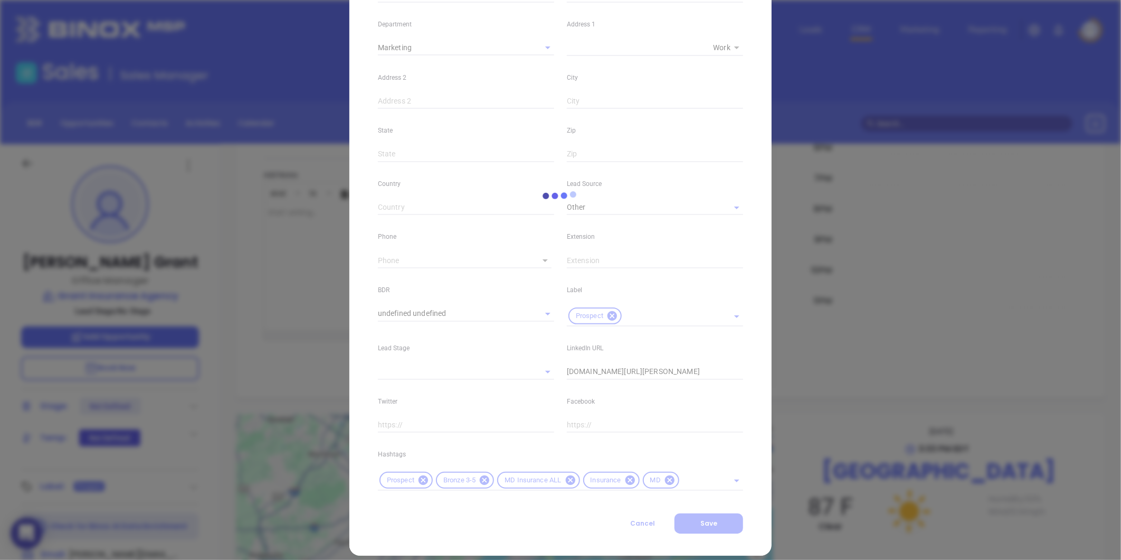
type input "[PHONE_NUMBER]"
type input "1"
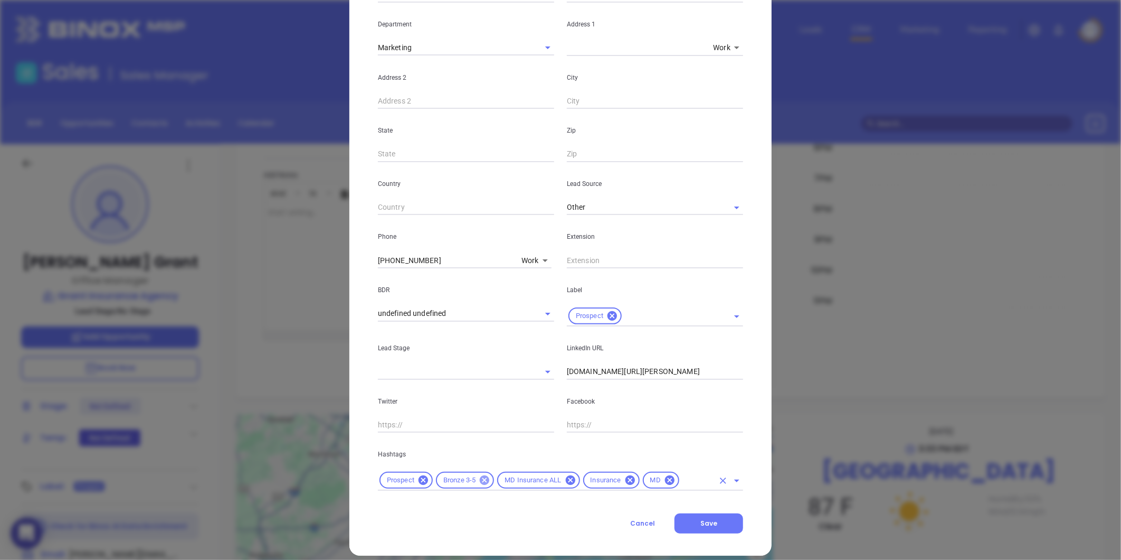
click at [481, 479] on icon at bounding box center [485, 480] width 12 height 12
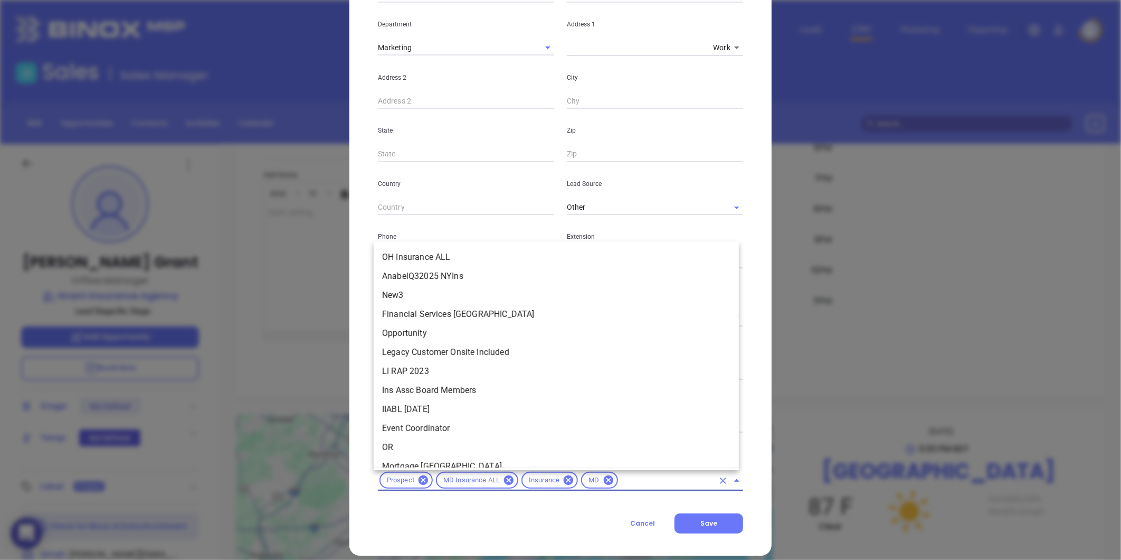
click at [620, 478] on input "text" at bounding box center [667, 480] width 94 height 13
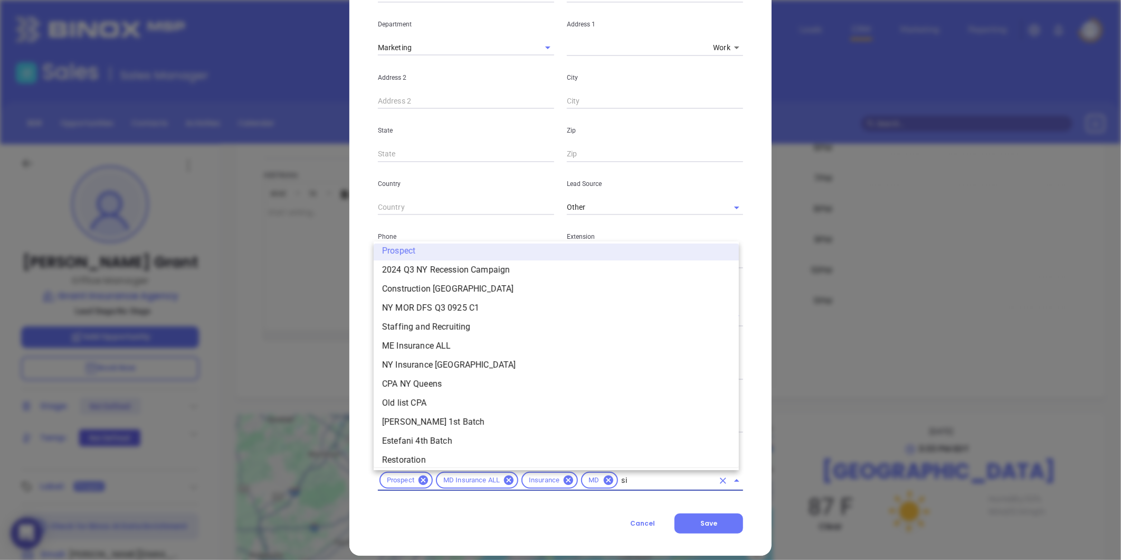
scroll to position [0, 0]
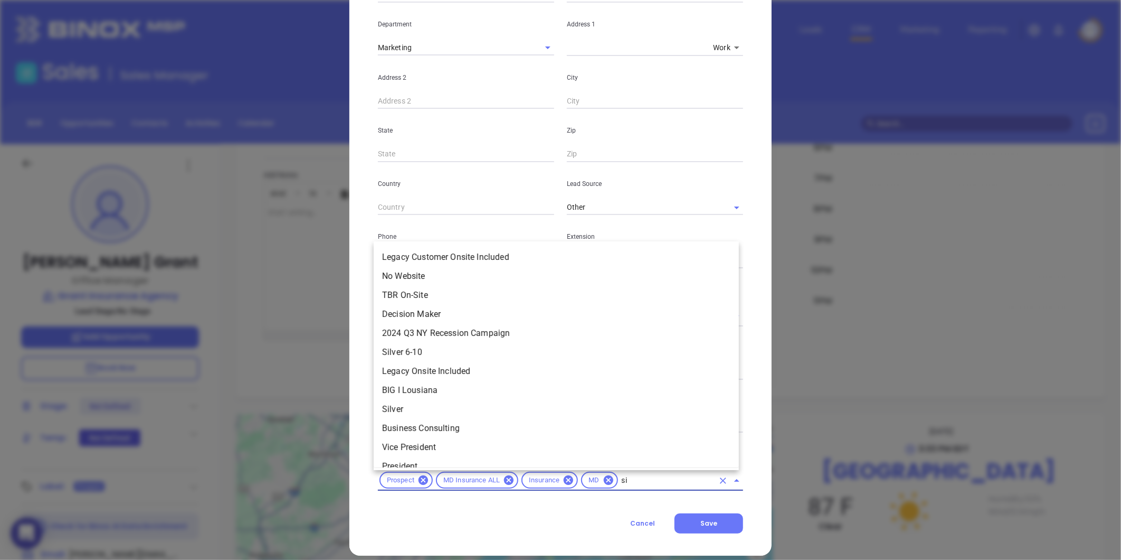
type input "sil"
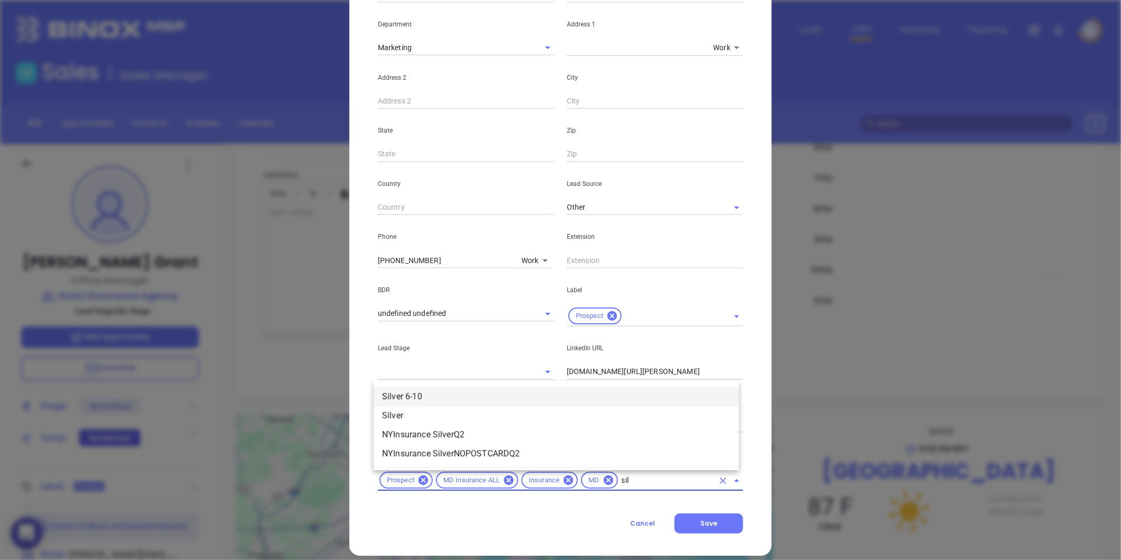
drag, startPoint x: 468, startPoint y: 392, endPoint x: 574, endPoint y: 428, distance: 111.9
click at [468, 393] on li "Silver 6-10" at bounding box center [556, 396] width 365 height 19
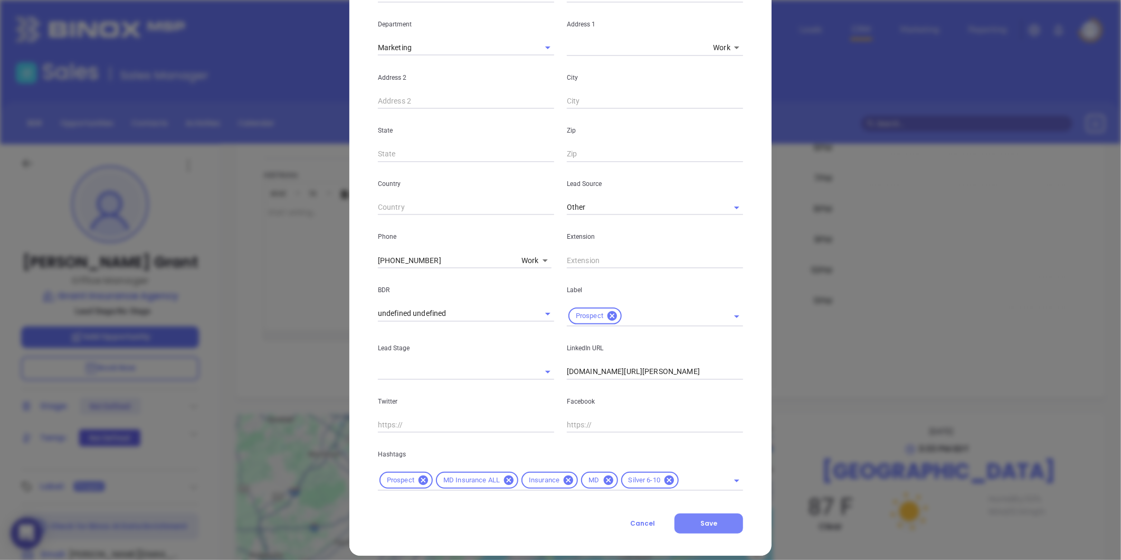
click at [705, 522] on span "Save" at bounding box center [709, 522] width 17 height 9
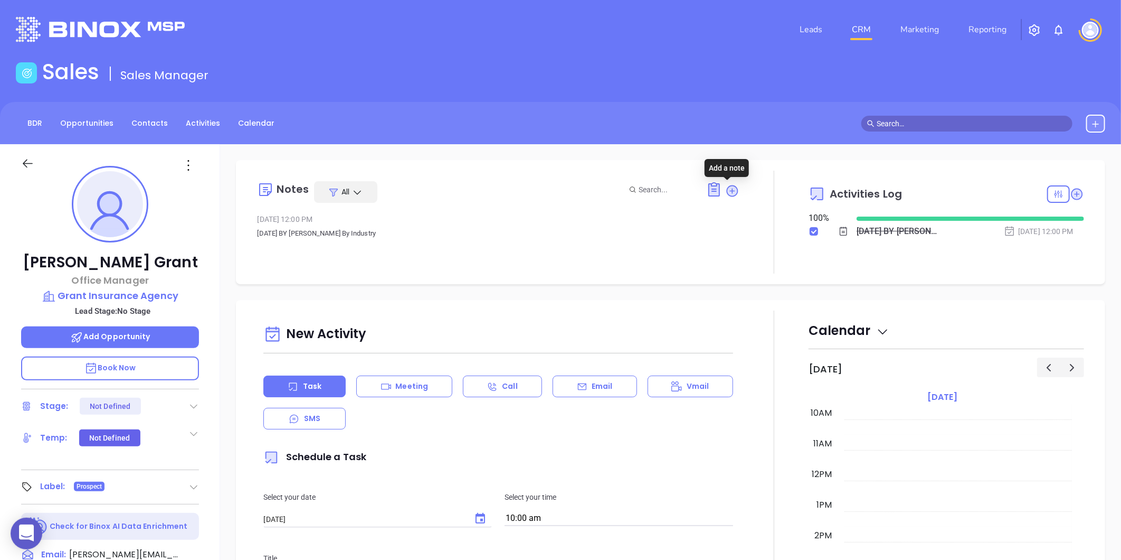
drag, startPoint x: 725, startPoint y: 192, endPoint x: 700, endPoint y: 206, distance: 28.6
click at [728, 191] on icon at bounding box center [733, 190] width 11 height 11
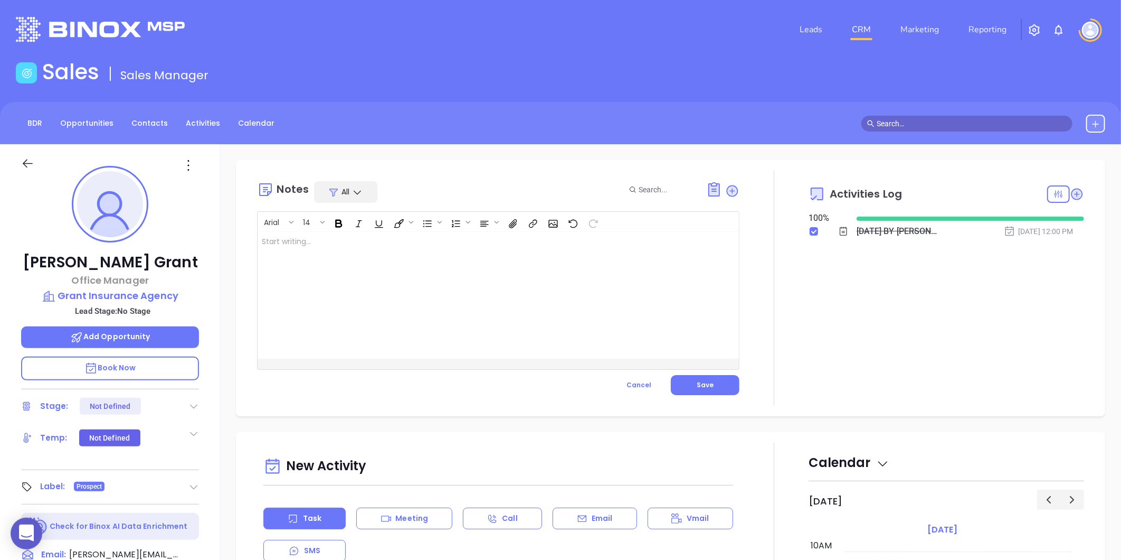
click at [423, 255] on div at bounding box center [482, 295] width 448 height 127
click at [692, 381] on button "Save" at bounding box center [705, 385] width 69 height 20
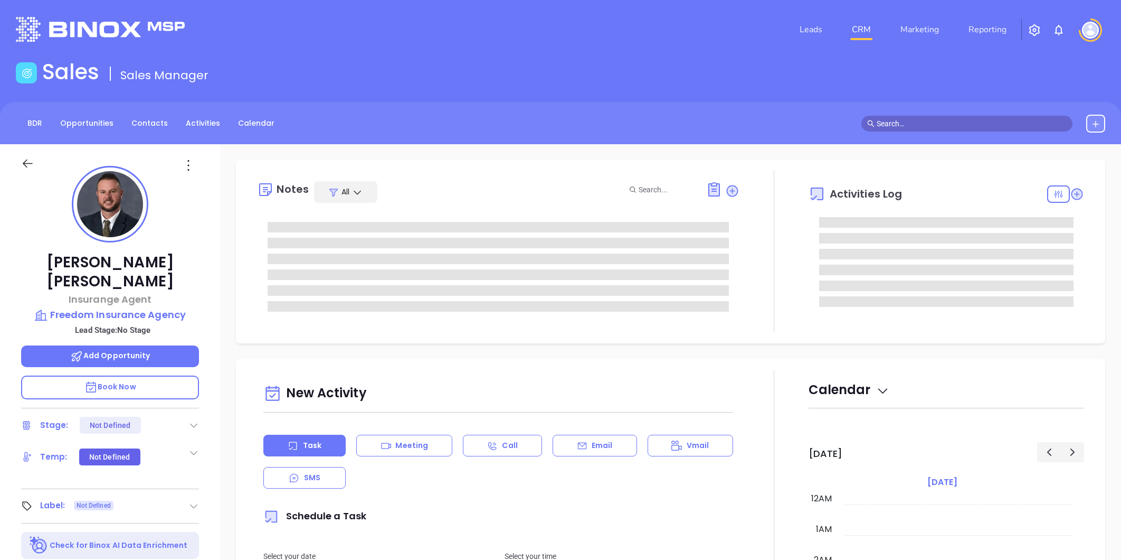
type input "[PERSON_NAME]"
type input "10:00 am"
type input "[DATE]"
type input "[PERSON_NAME]"
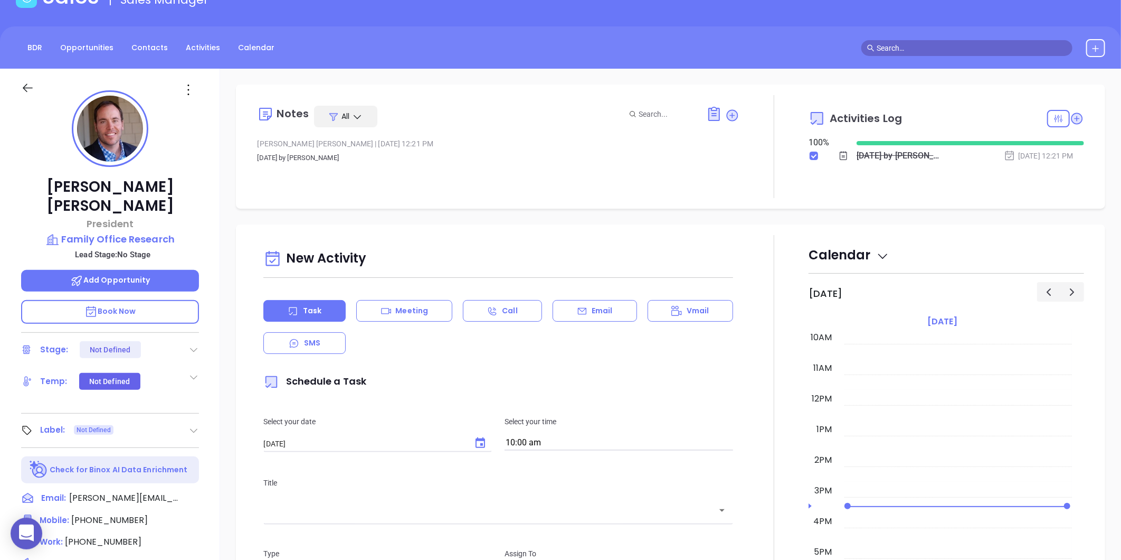
scroll to position [0, 0]
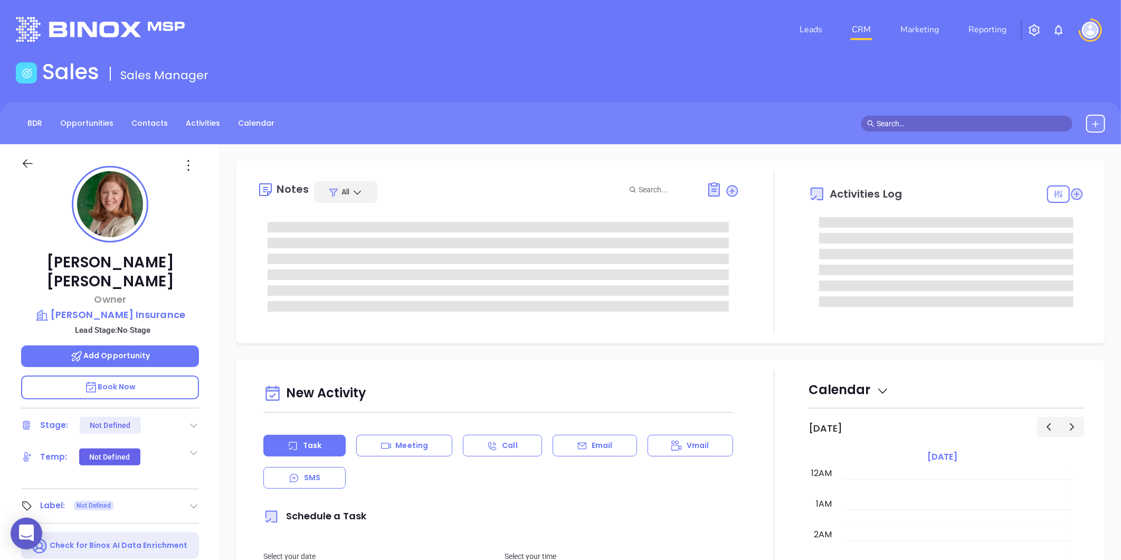
type input "[DATE]"
type input "[PERSON_NAME]"
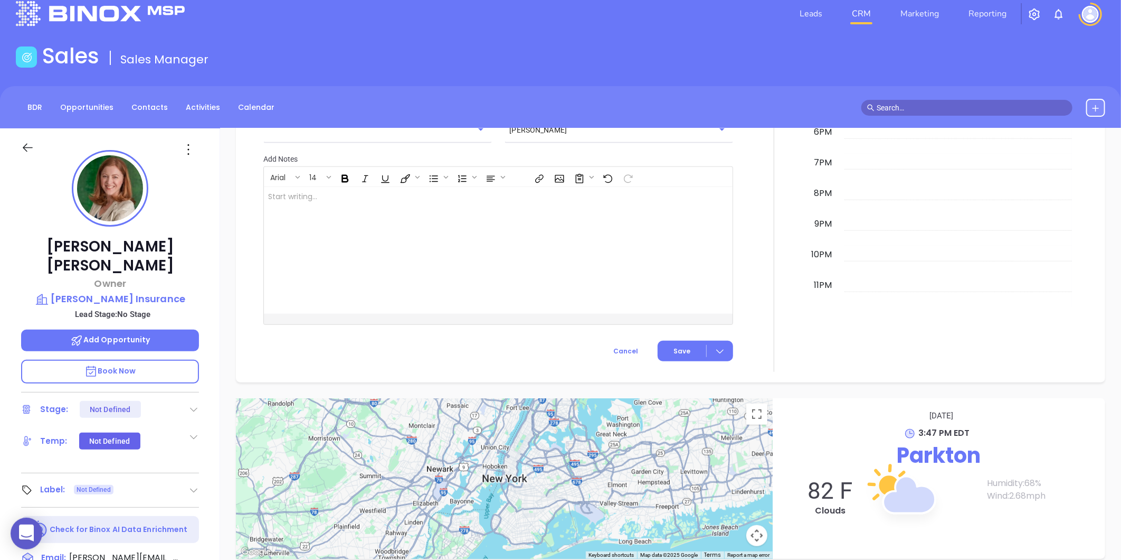
scroll to position [0, 0]
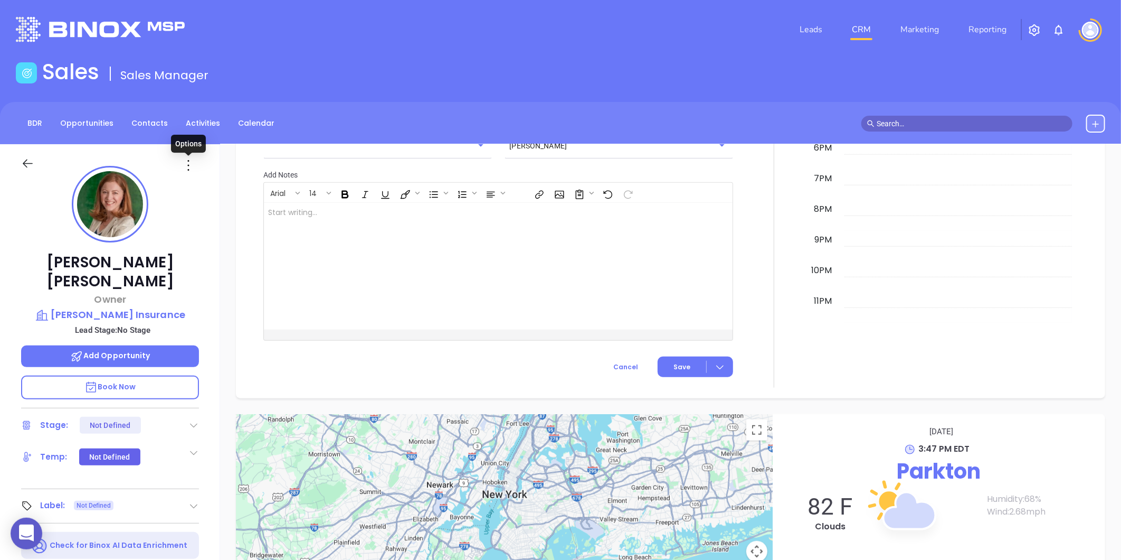
drag, startPoint x: 189, startPoint y: 168, endPoint x: 186, endPoint y: 194, distance: 26.1
click at [189, 168] on icon at bounding box center [188, 165] width 17 height 17
click at [204, 273] on div "Edit" at bounding box center [239, 278] width 103 height 12
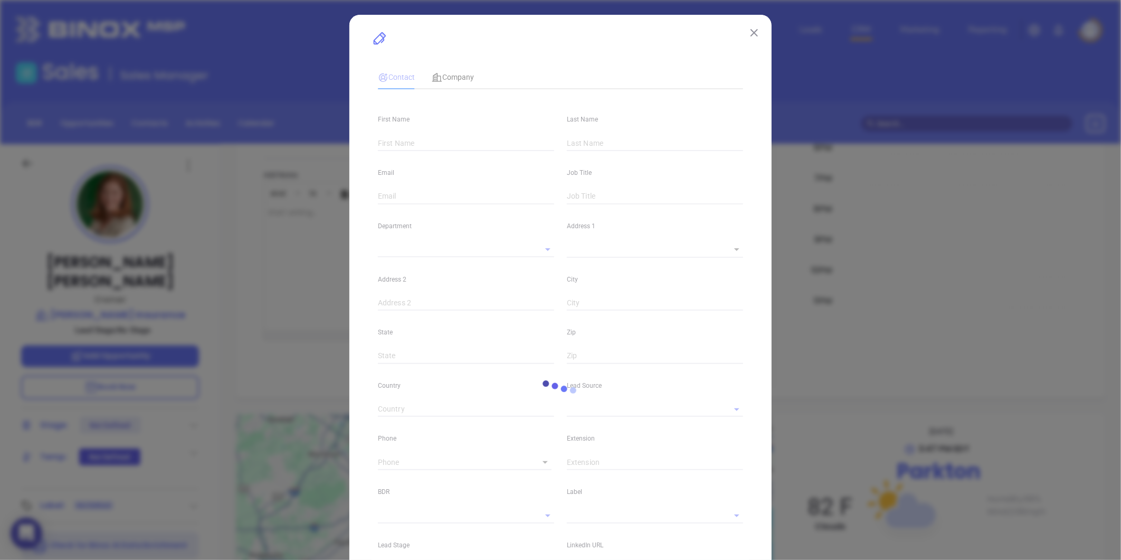
type input "[PERSON_NAME]"
type input "[PERSON_NAME][EMAIL_ADDRESS][DOMAIN_NAME]"
type input "Owner"
type input "1"
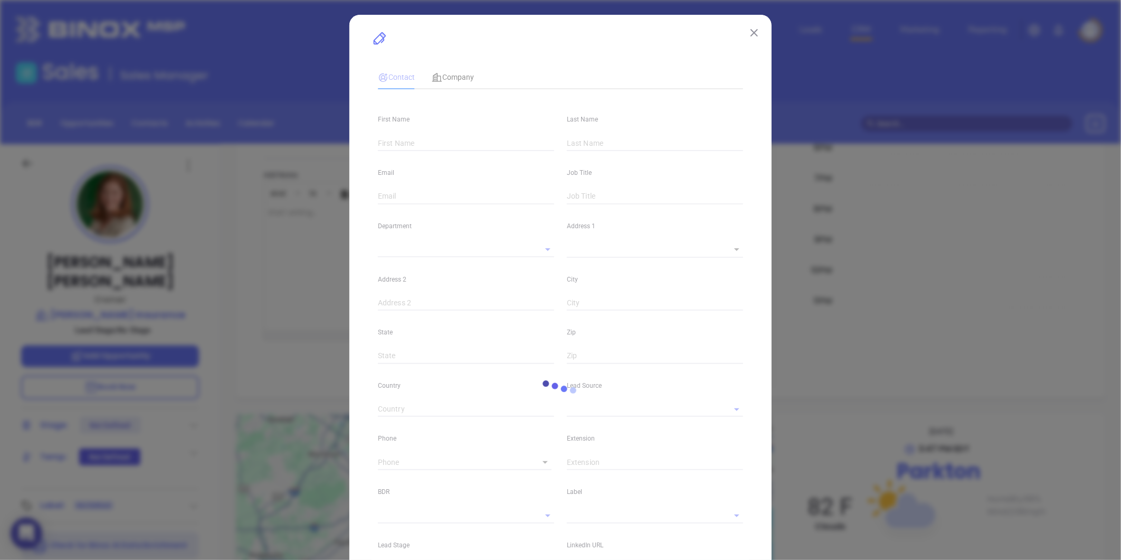
type input "[DOMAIN_NAME][URL][PERSON_NAME]"
type input "Marketing"
type input "Binox"
type input "undefined undefined"
type input "[PHONE_NUMBER]"
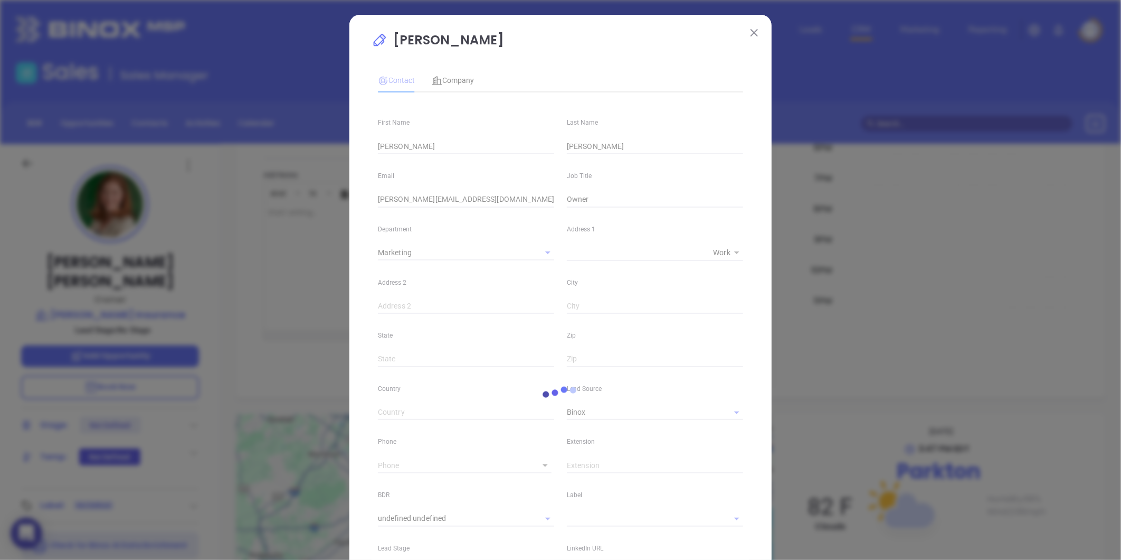
type input "1"
click at [462, 73] on div "Company" at bounding box center [453, 80] width 42 height 24
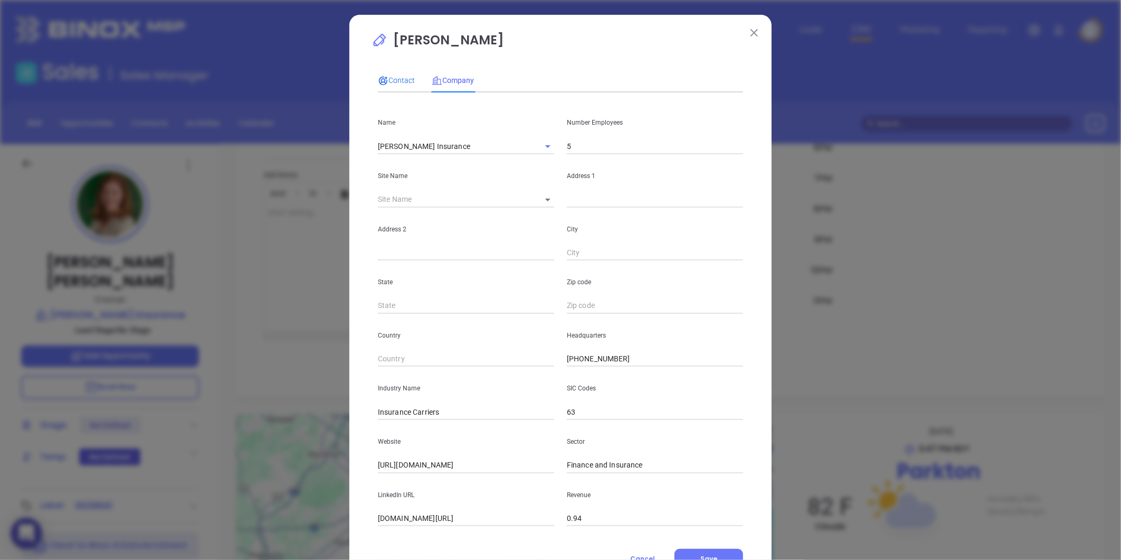
click at [398, 81] on span "Contact" at bounding box center [396, 80] width 37 height 8
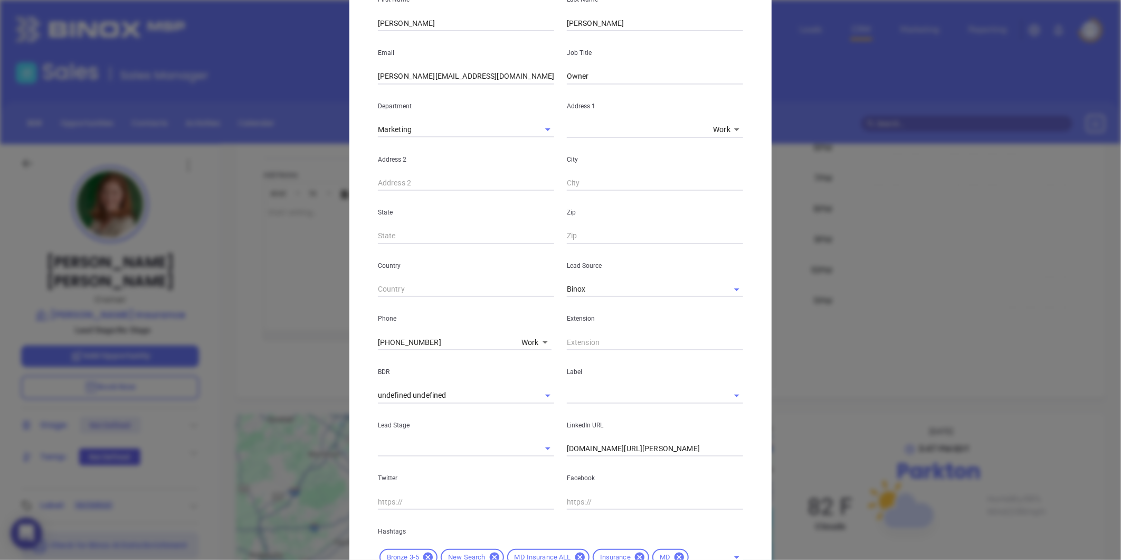
scroll to position [210, 0]
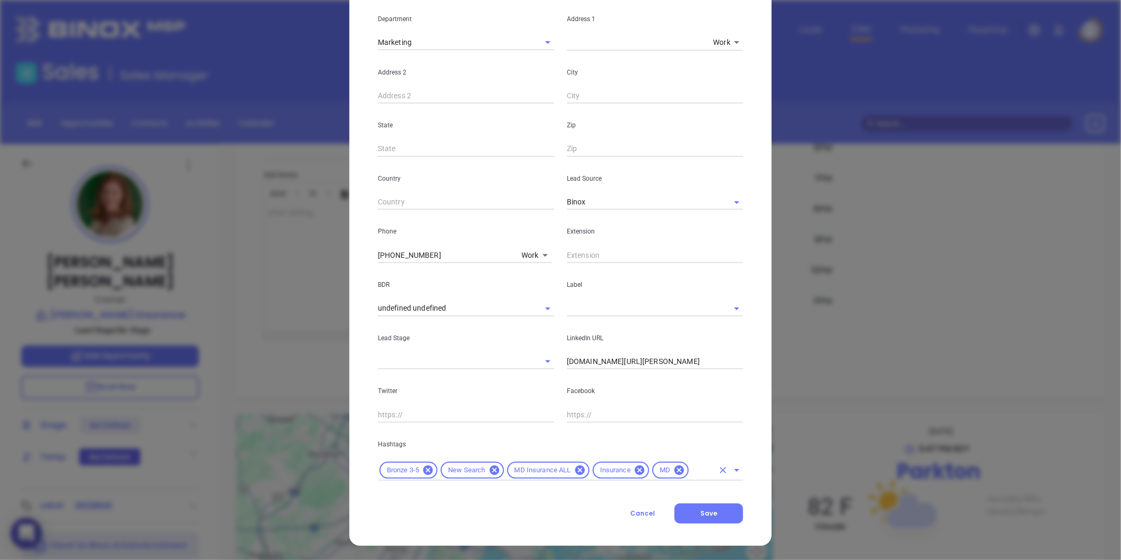
click at [423, 468] on icon at bounding box center [428, 470] width 10 height 10
click at [422, 468] on icon at bounding box center [428, 470] width 12 height 12
click at [579, 468] on input "text" at bounding box center [638, 470] width 150 height 13
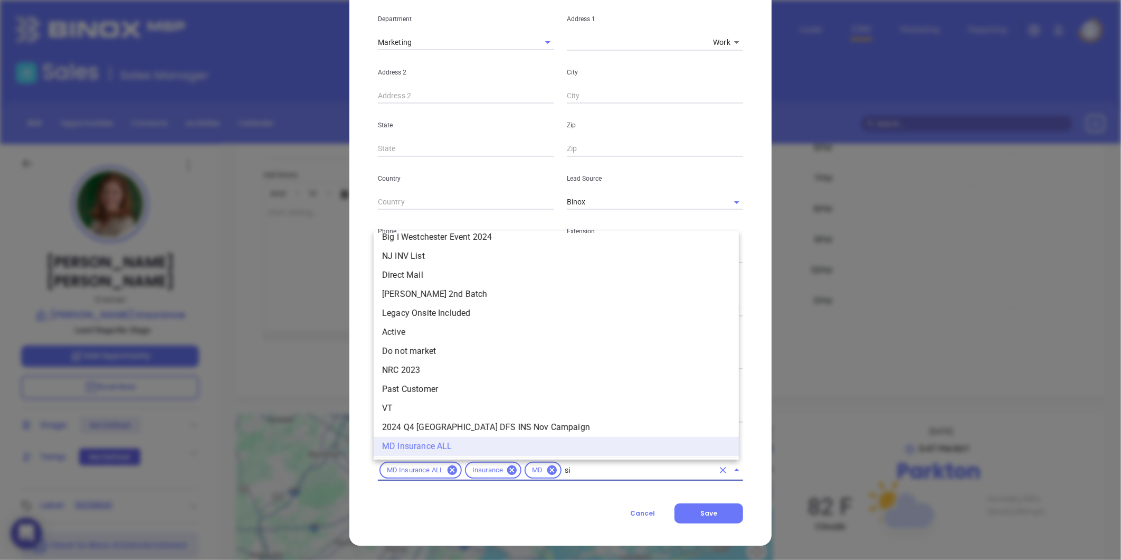
scroll to position [0, 0]
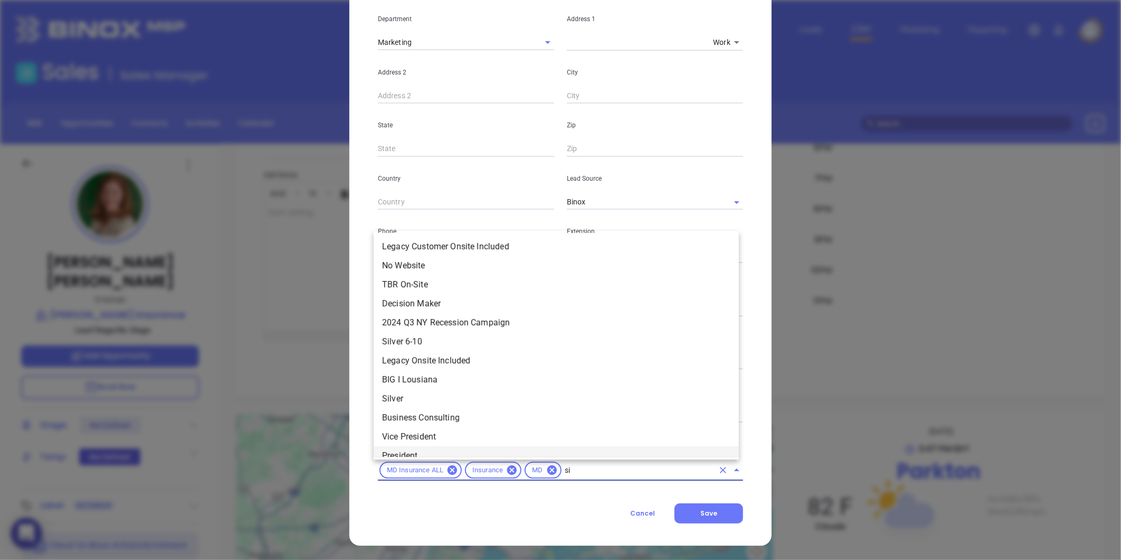
type input "sil"
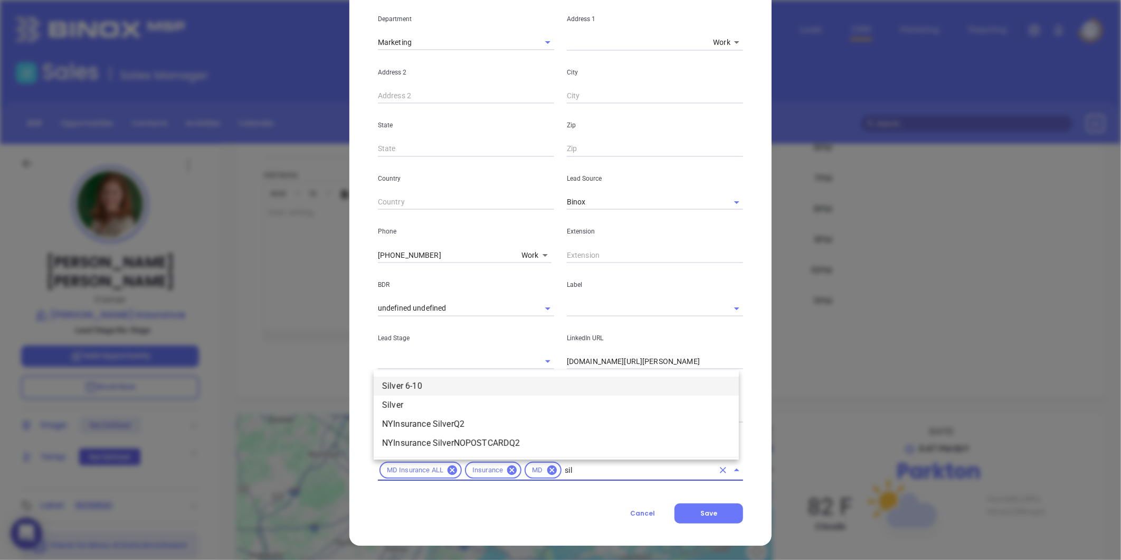
click at [461, 387] on li "Silver 6-10" at bounding box center [556, 385] width 365 height 19
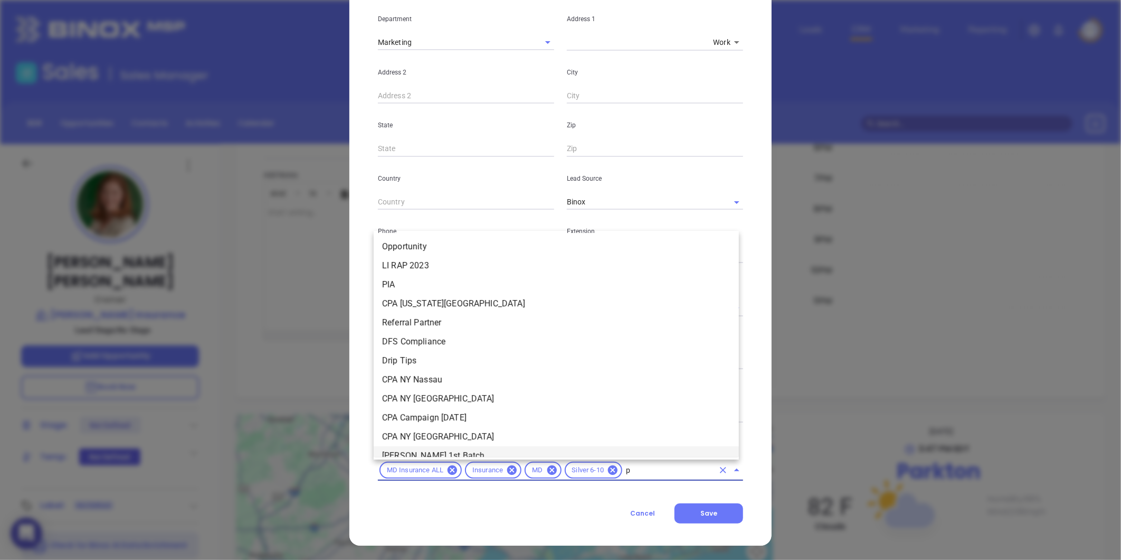
type input "pr"
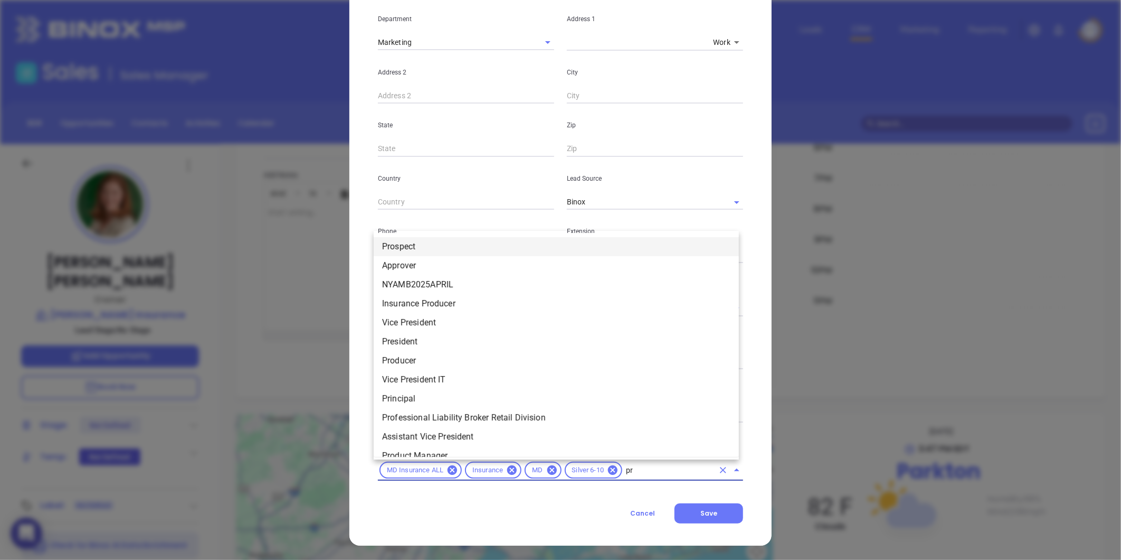
click at [418, 247] on li "Prospect" at bounding box center [556, 246] width 365 height 19
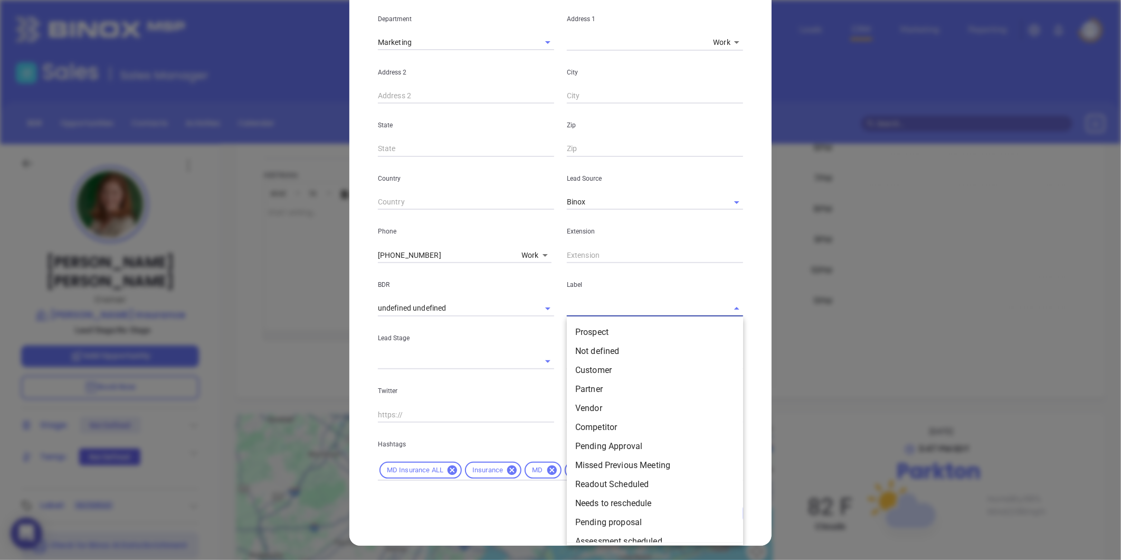
click at [610, 309] on input "text" at bounding box center [640, 307] width 147 height 15
click at [609, 335] on li "Prospect" at bounding box center [655, 332] width 176 height 19
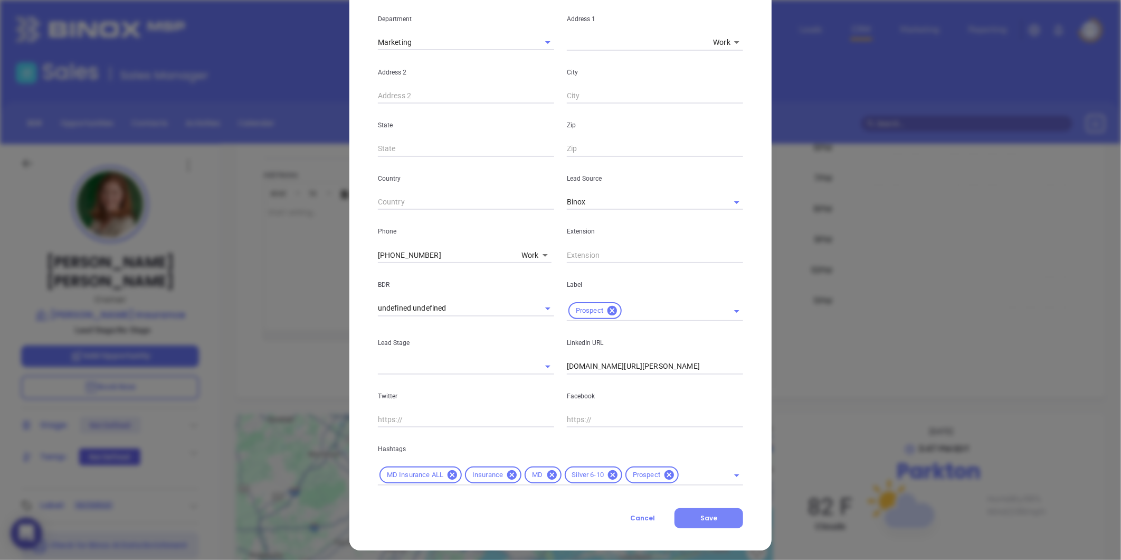
click at [712, 517] on span "Save" at bounding box center [709, 517] width 17 height 9
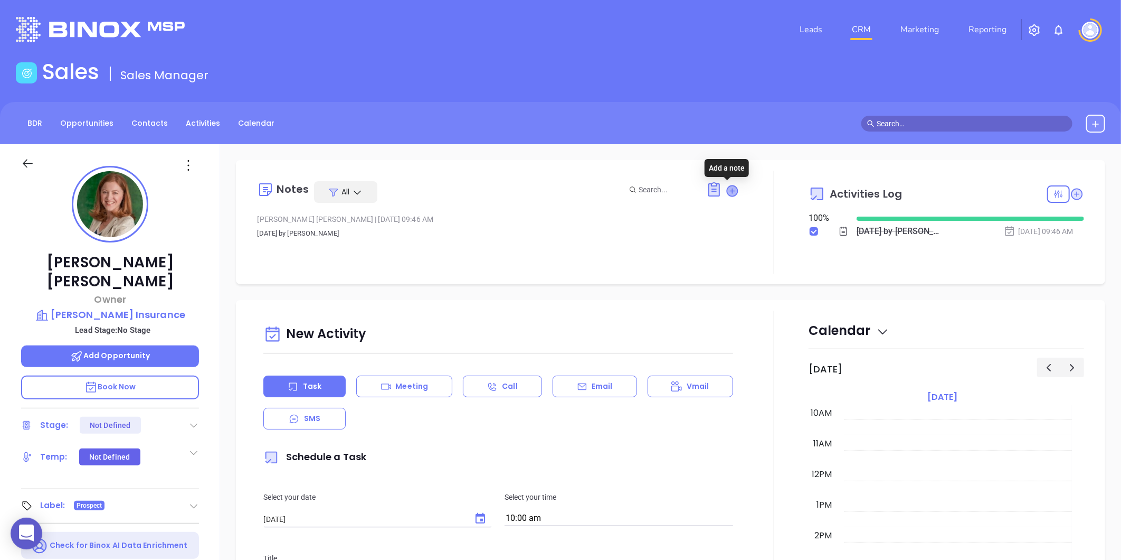
click at [730, 187] on icon at bounding box center [733, 190] width 11 height 11
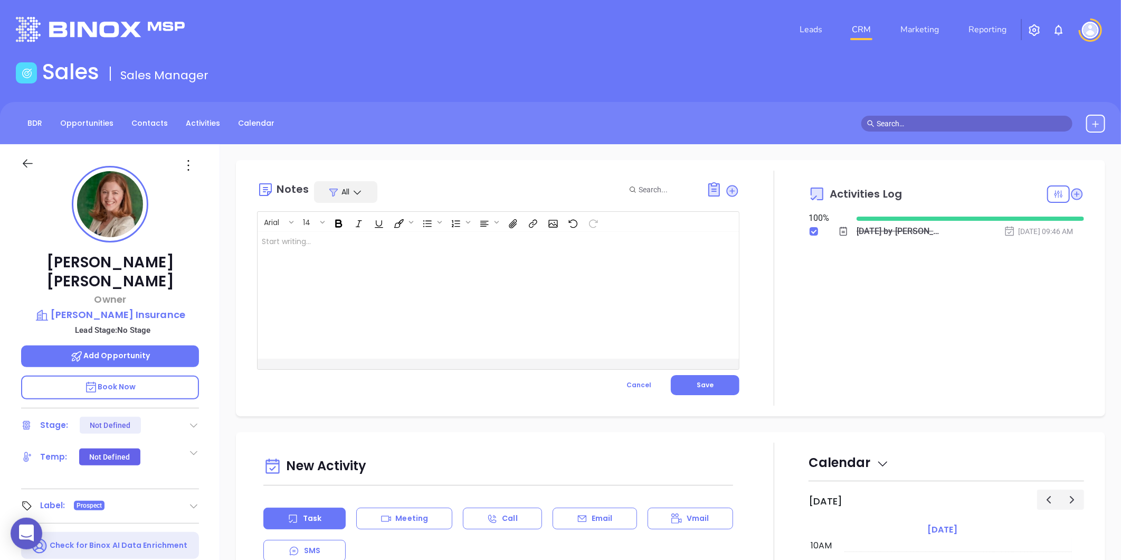
click at [489, 255] on div at bounding box center [482, 295] width 448 height 127
click at [703, 386] on span "Save" at bounding box center [705, 384] width 17 height 9
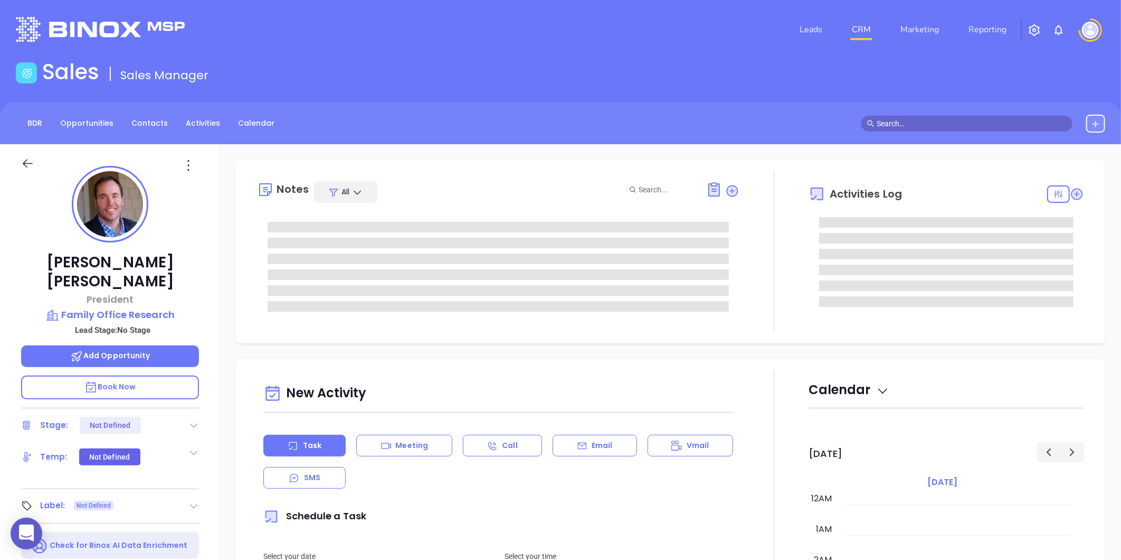
type input "10:00 am"
type input "[DATE]"
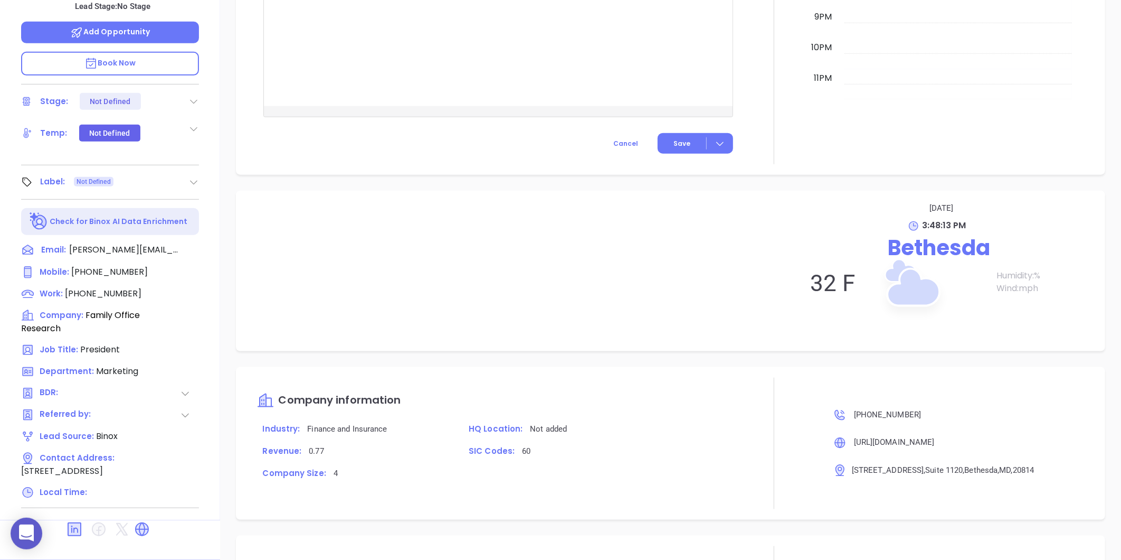
scroll to position [569, 0]
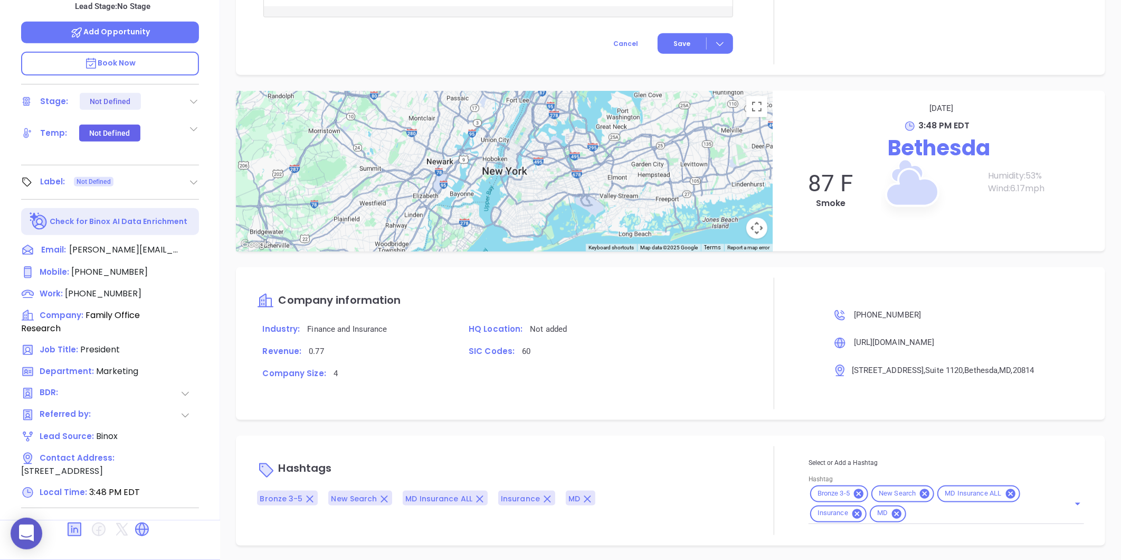
type input "[PERSON_NAME]"
